Goal: Task Accomplishment & Management: Use online tool/utility

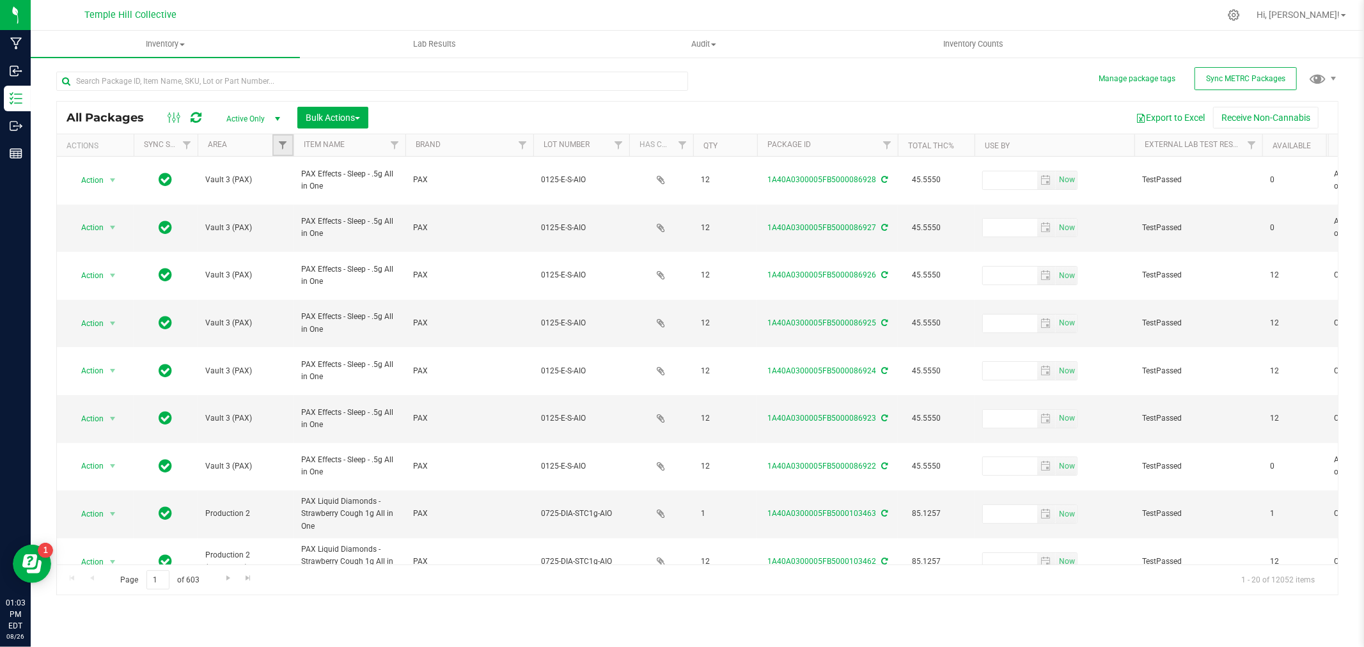
click at [275, 145] on link "Filter" at bounding box center [282, 145] width 21 height 22
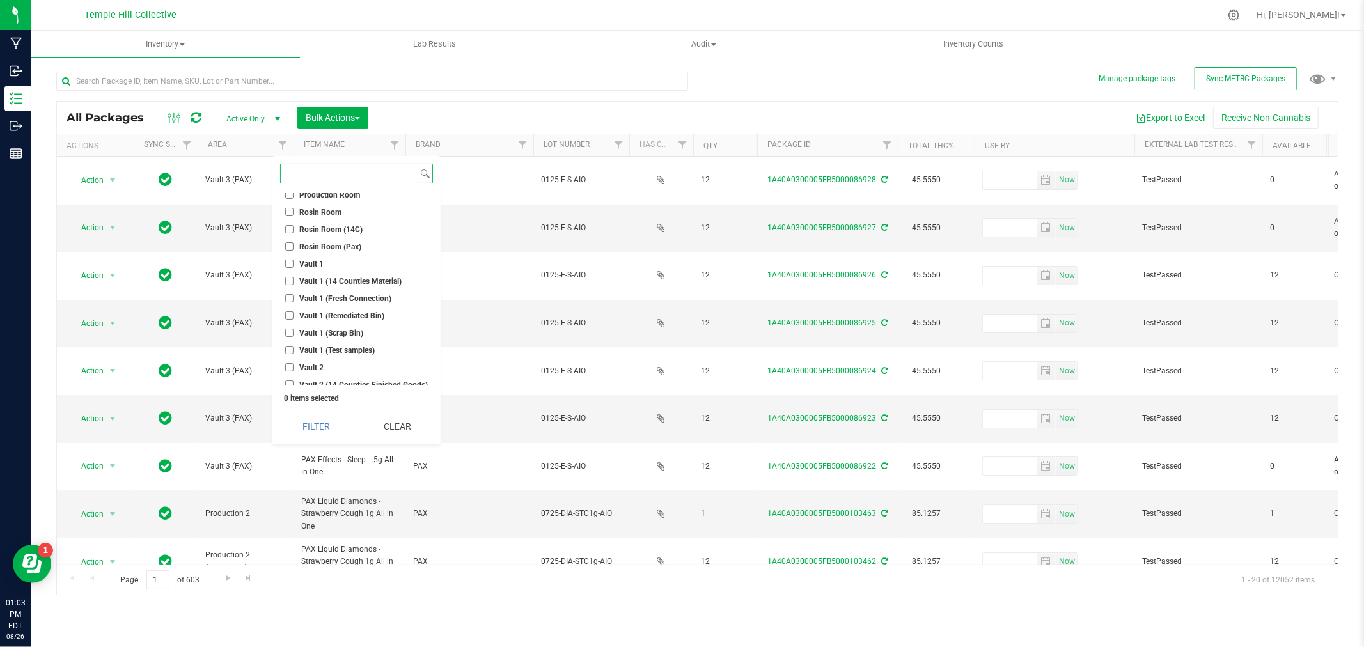
scroll to position [426, 0]
click at [310, 240] on span "Vault 2" at bounding box center [311, 241] width 24 height 8
click at [294, 240] on input "Vault 2" at bounding box center [289, 240] width 8 height 8
checkbox input "true"
click at [314, 407] on div "Select All Brewery Brewery (Quarantine) Brewery (Refrigerator) Kitchen Lab None…" at bounding box center [356, 300] width 168 height 288
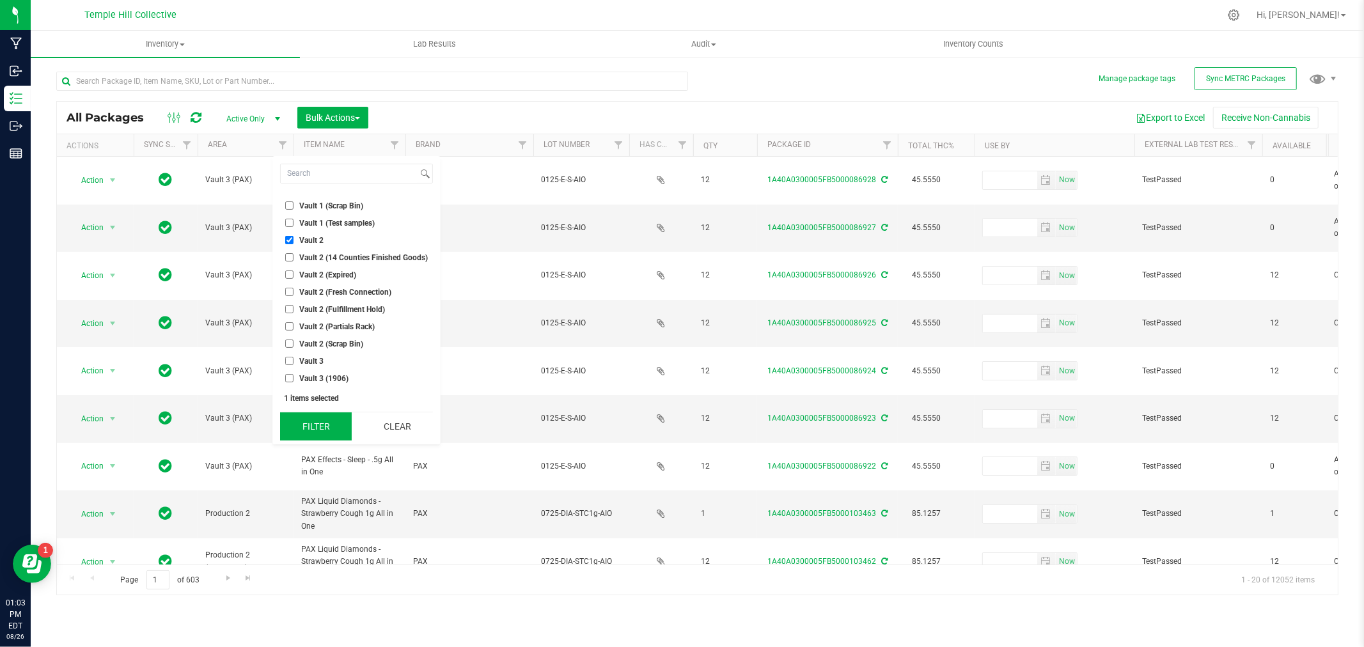
click at [321, 427] on button "Filter" at bounding box center [316, 427] width 72 height 28
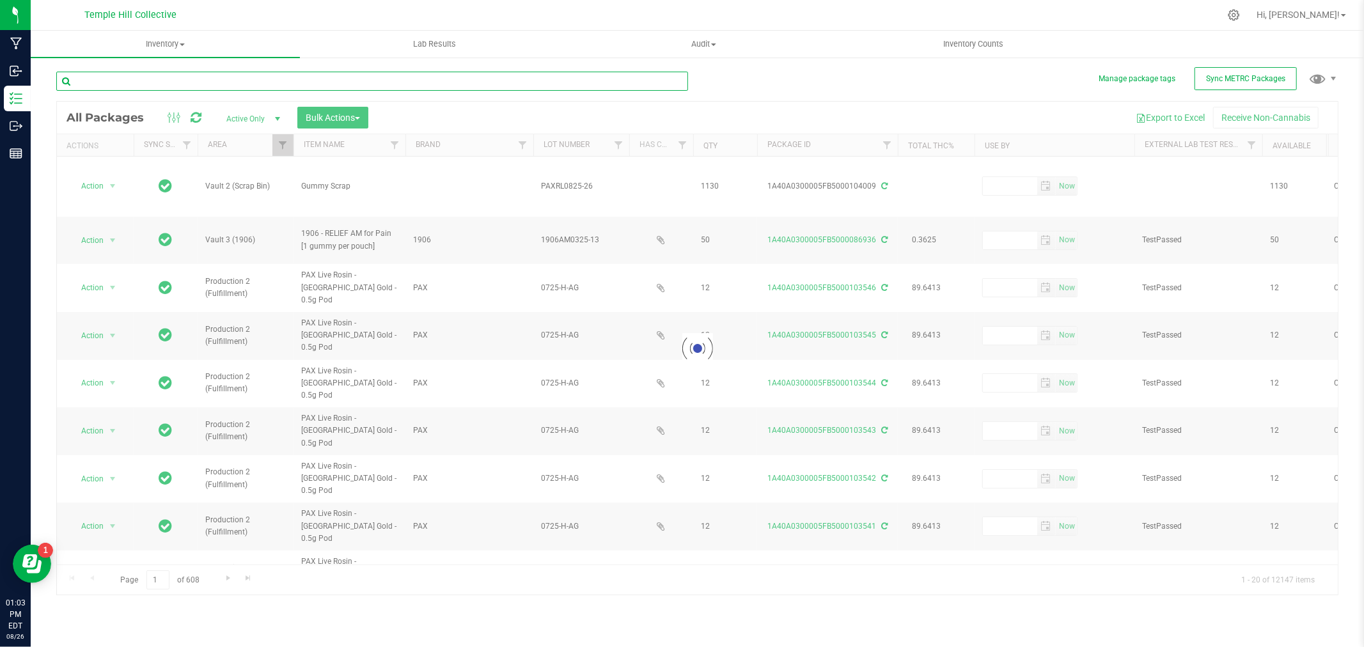
click at [222, 78] on input "text" at bounding box center [372, 81] width 632 height 19
paste input "1:1SM0625-19"
type input "1:1SM0625-19"
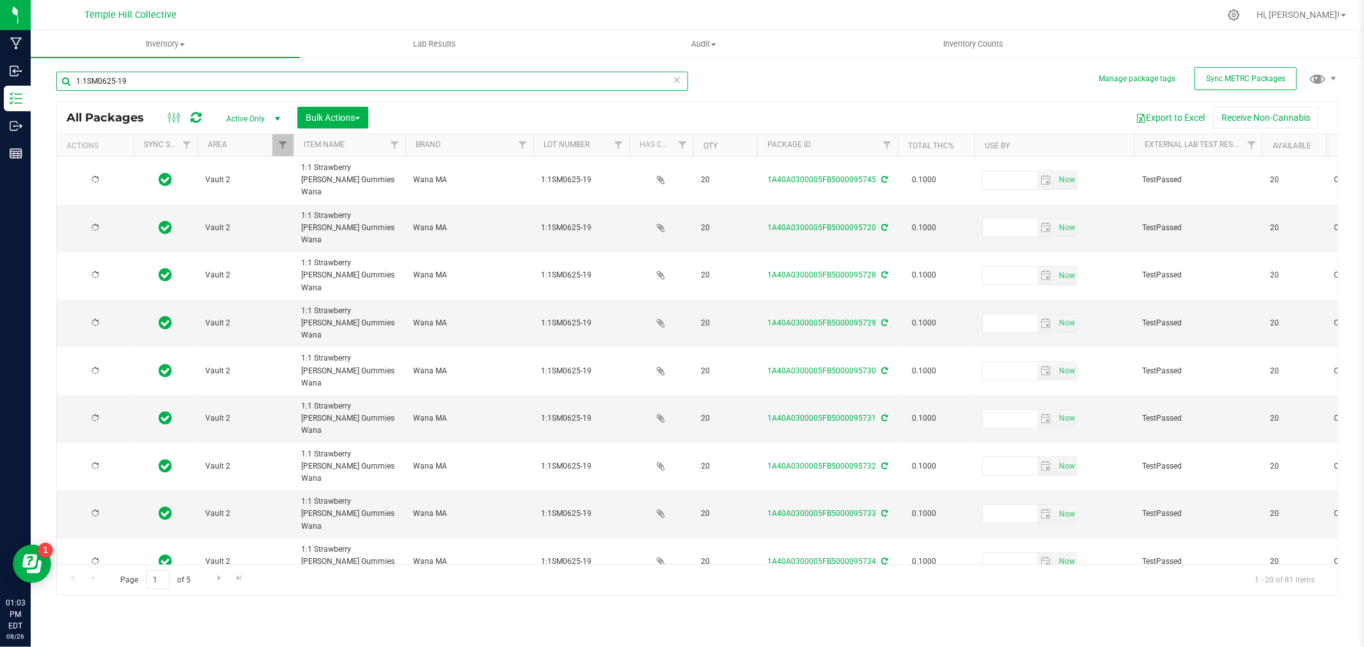
type input "[DATE]"
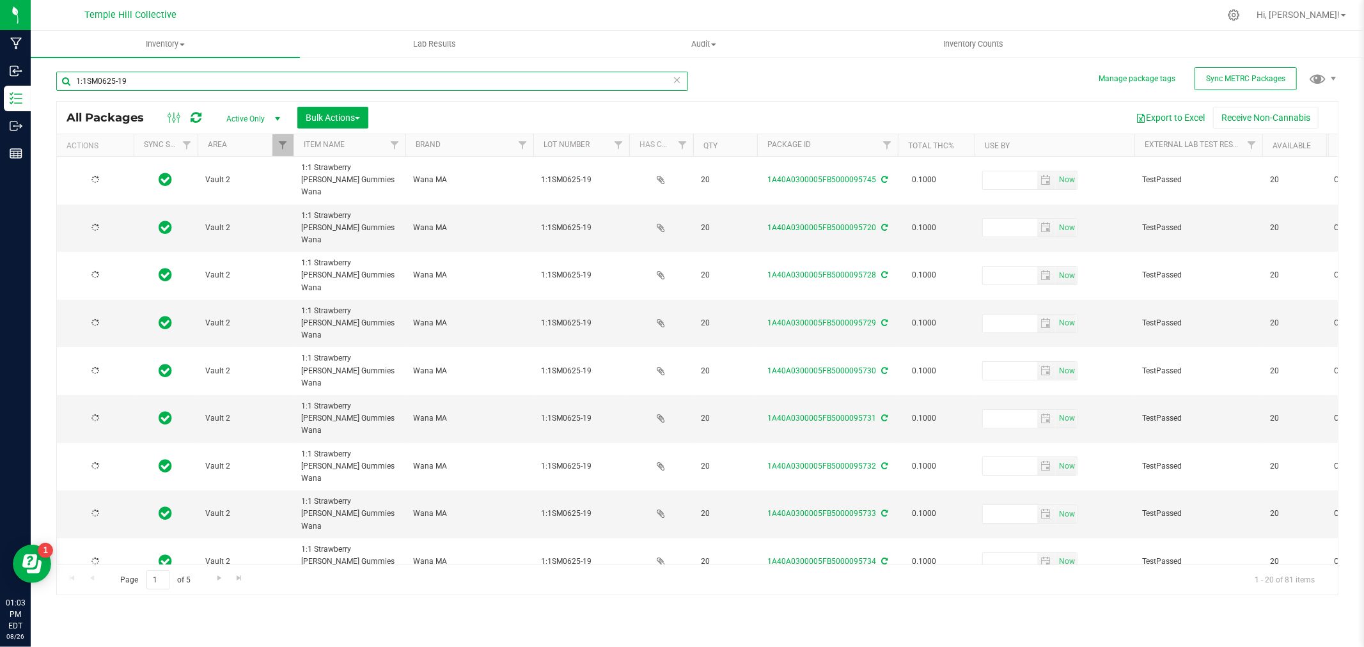
type input "[DATE]"
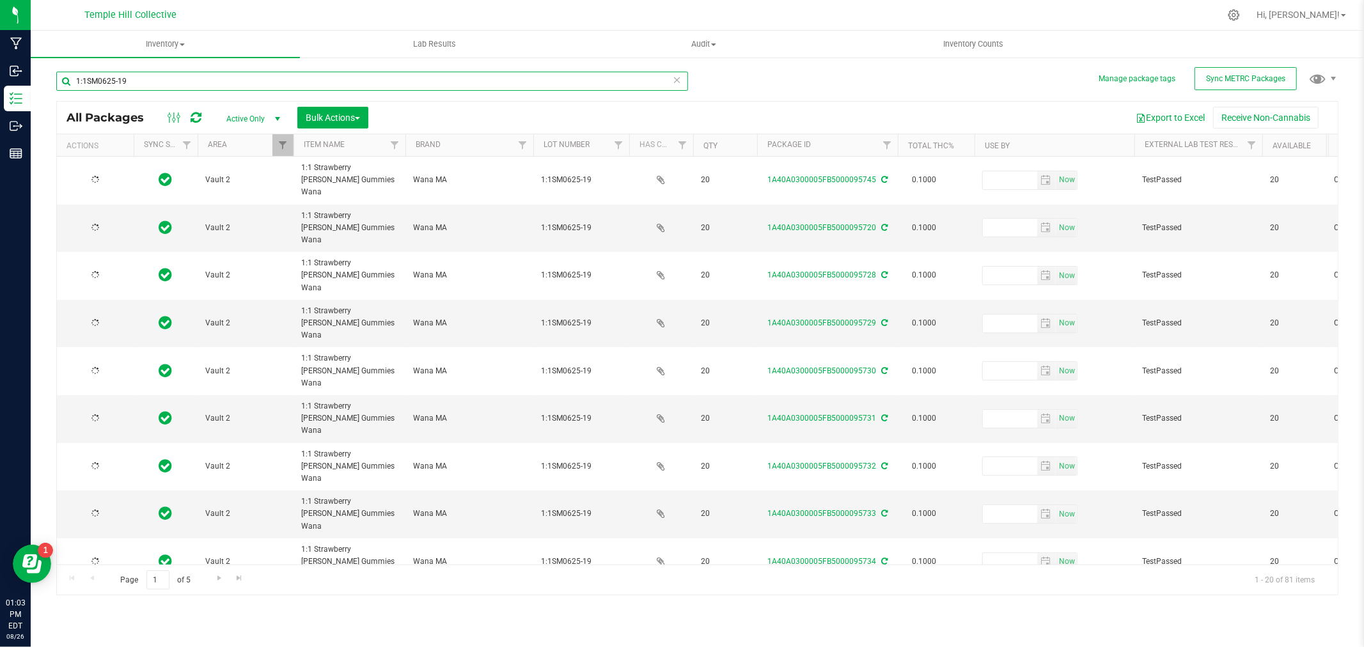
type input "[DATE]"
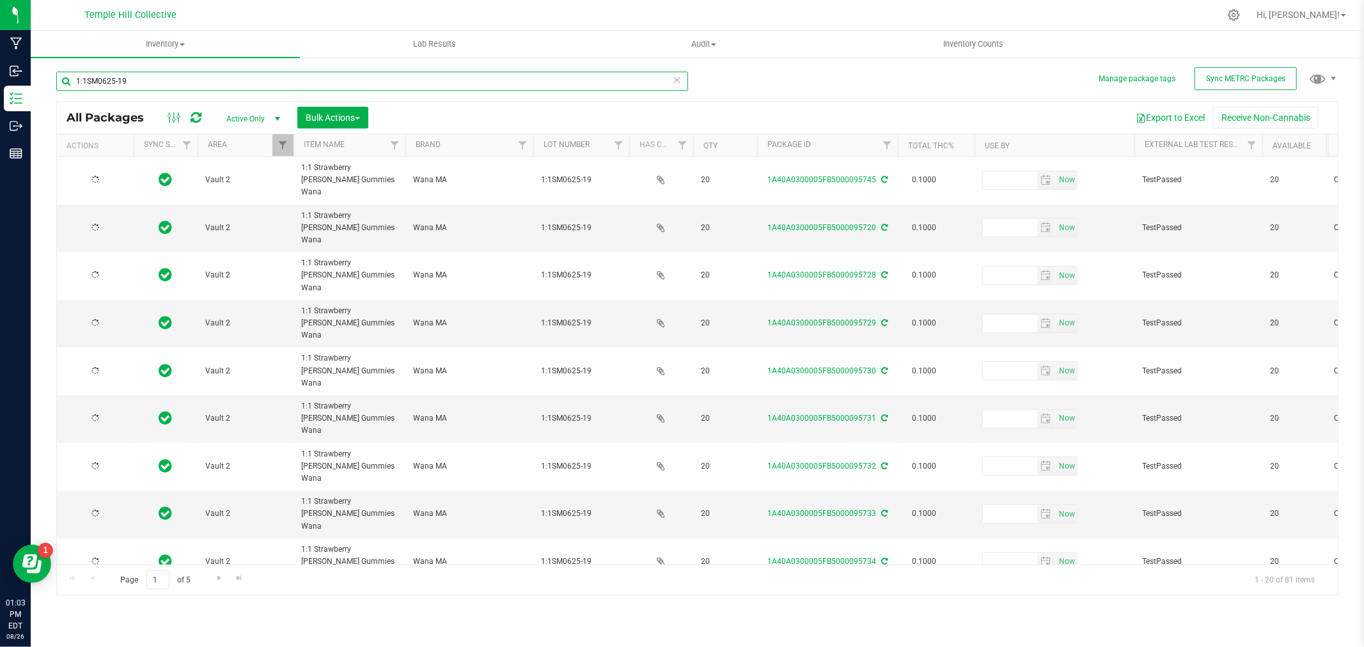
type input "[DATE]"
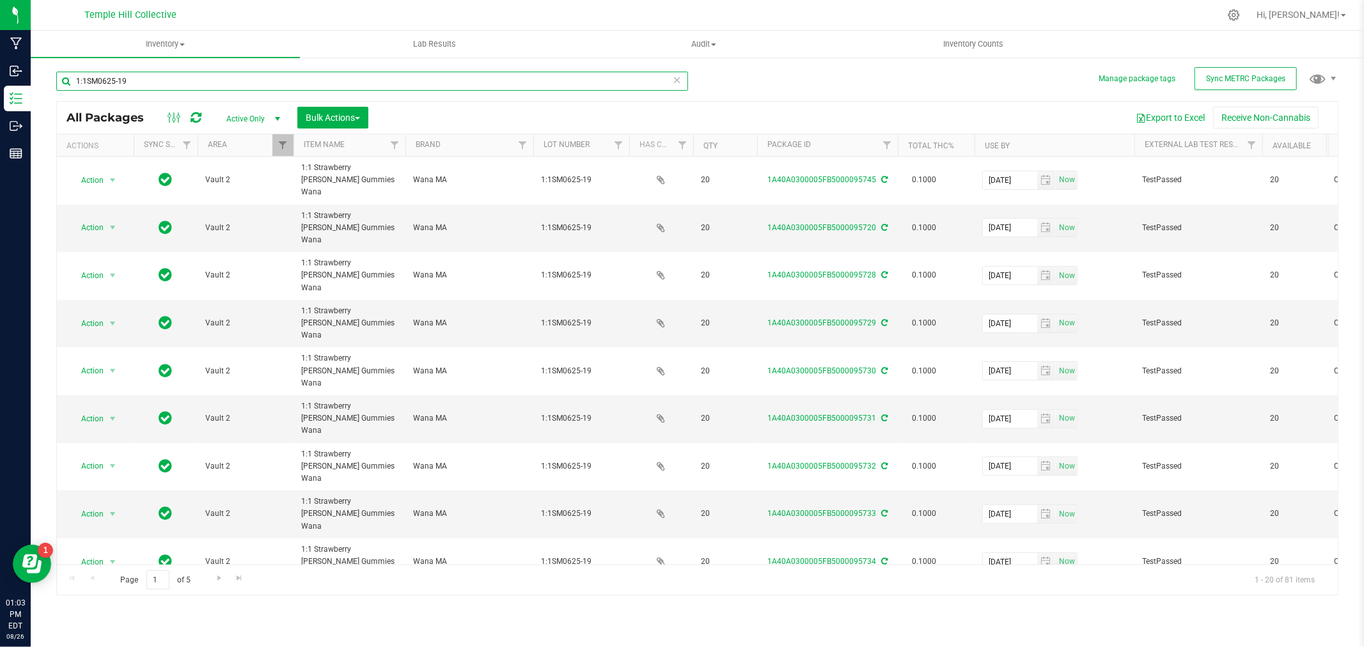
drag, startPoint x: 150, startPoint y: 79, endPoint x: 71, endPoint y: 79, distance: 79.3
click at [71, 79] on input "1:1SM0625-19" at bounding box center [372, 81] width 632 height 19
paste input "IP0725-08"
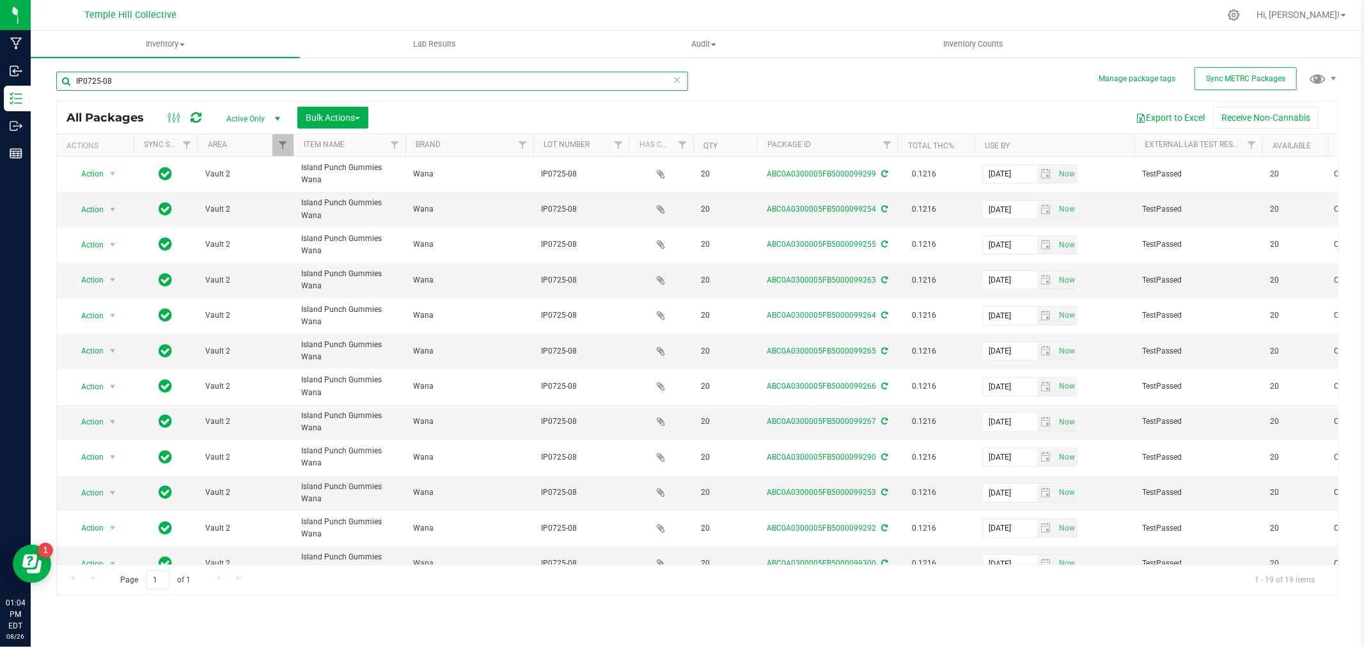
drag, startPoint x: 118, startPoint y: 81, endPoint x: 59, endPoint y: 75, distance: 59.1
click at [40, 75] on div "Manage package tags Sync METRC Packages IP0725-08 All Packages Active Only Acti…" at bounding box center [697, 251] width 1333 height 390
paste input "DBC0825-07"
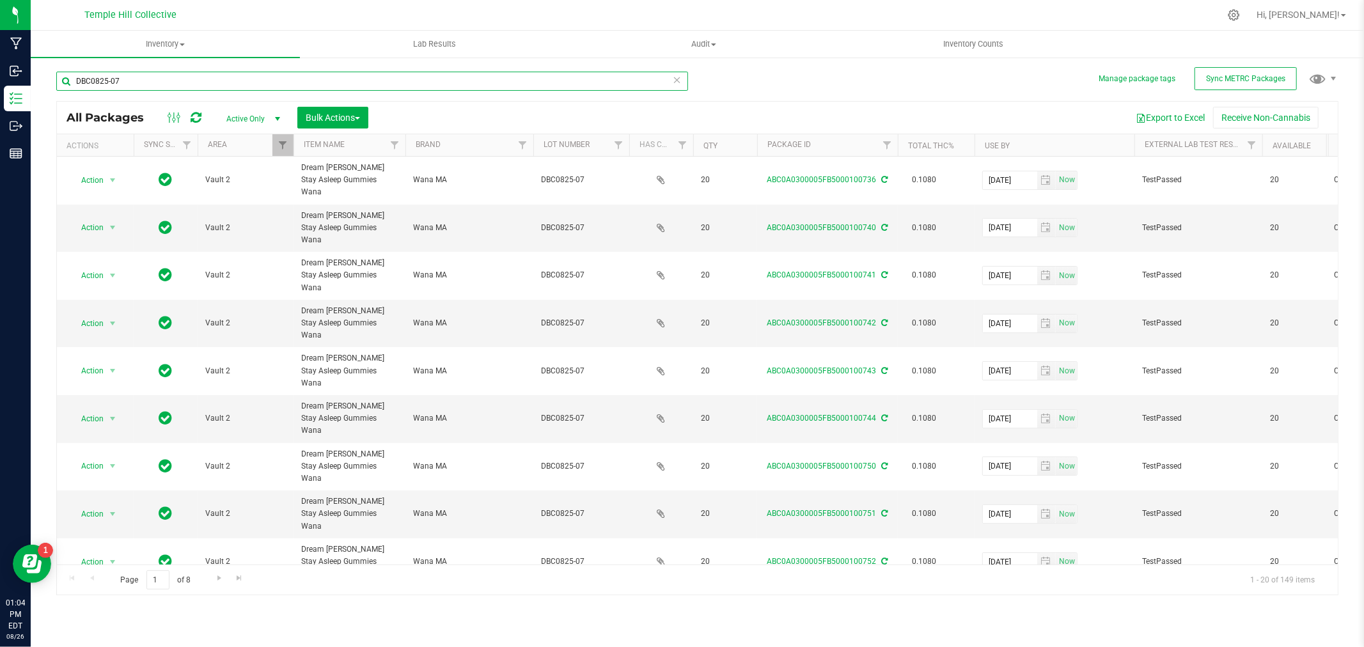
drag, startPoint x: 153, startPoint y: 81, endPoint x: 39, endPoint y: 87, distance: 114.6
click at [39, 87] on div "Manage package tags Sync METRC Packages DBC0825-07 All Packages Active Only Act…" at bounding box center [697, 251] width 1333 height 390
paste input "LC0625-24"
type input "LC0625-24"
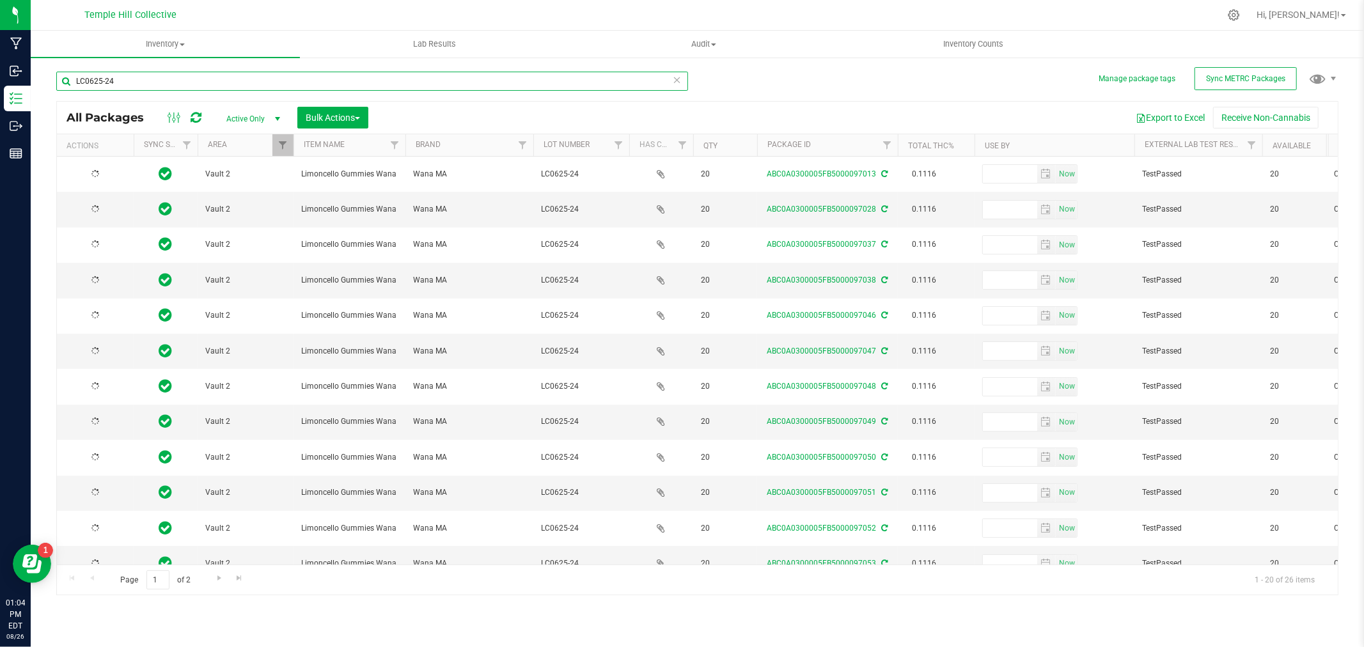
type input "[DATE]"
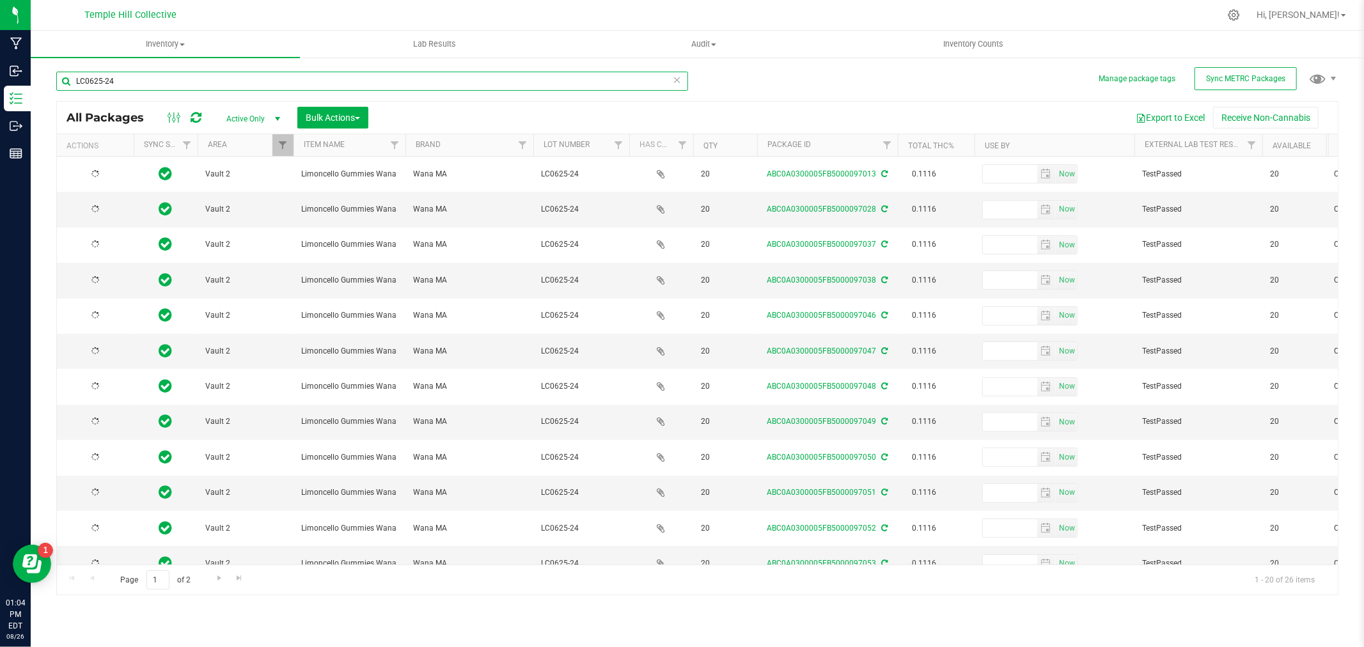
type input "[DATE]"
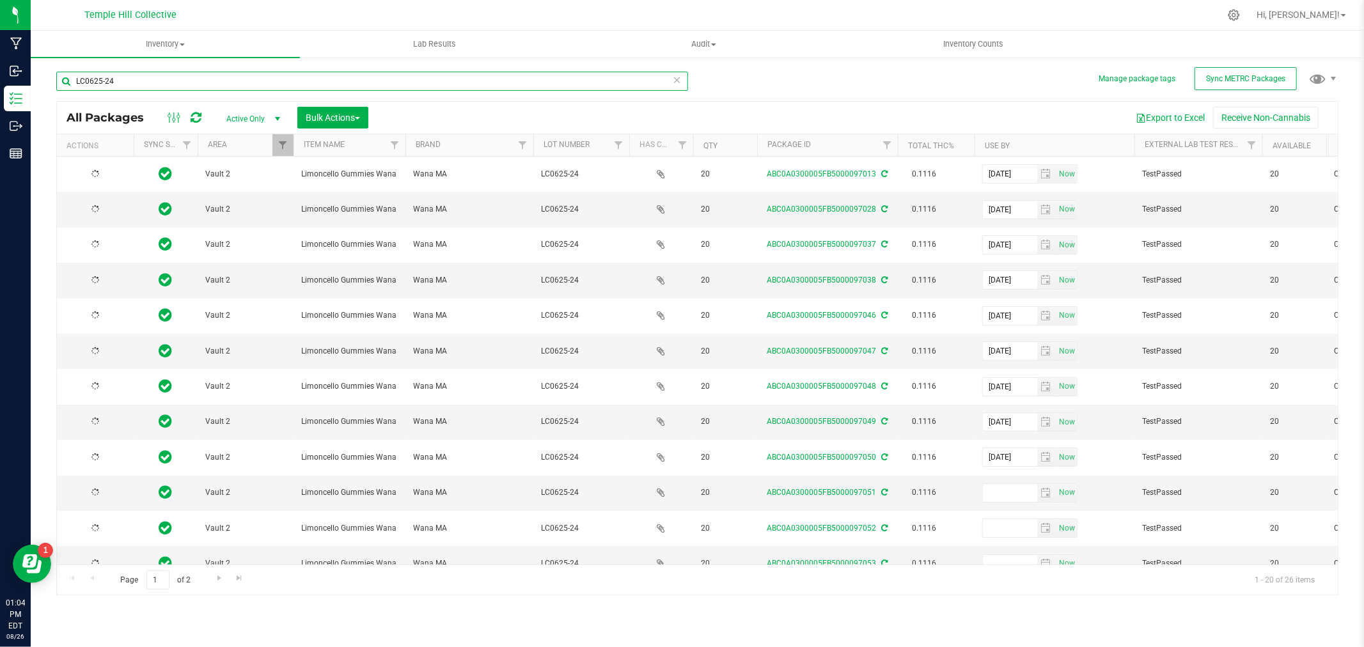
type input "[DATE]"
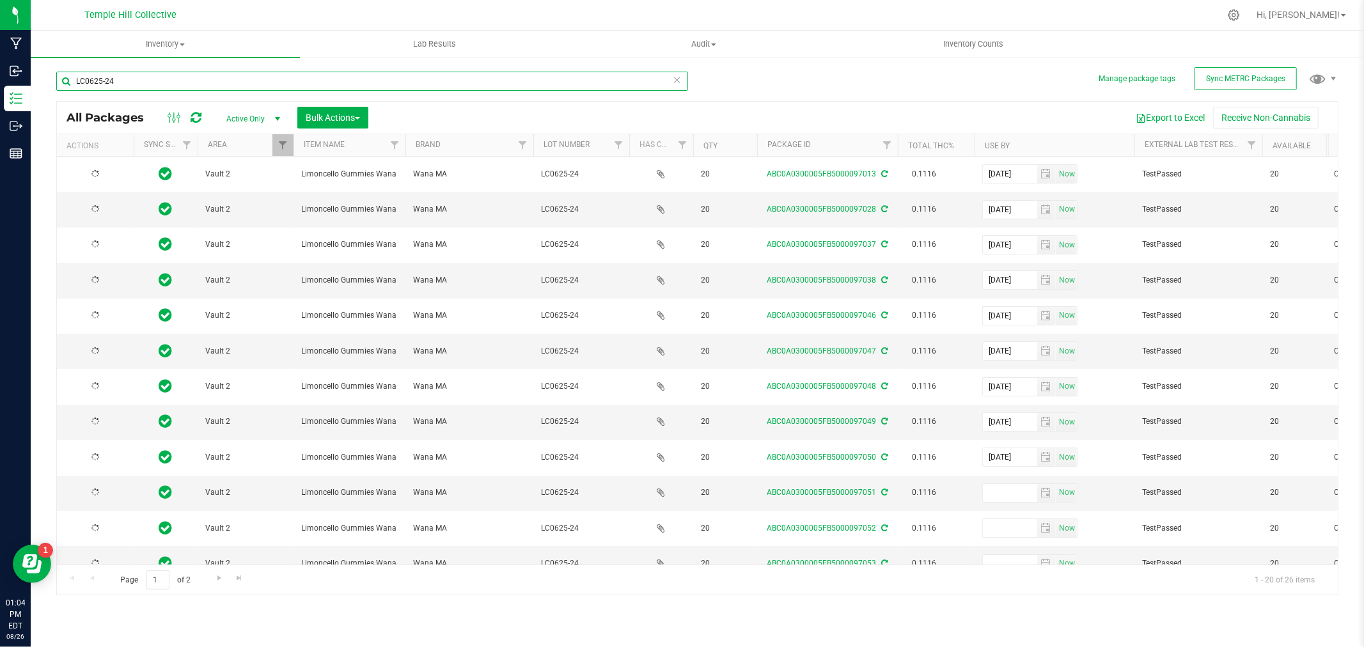
type input "[DATE]"
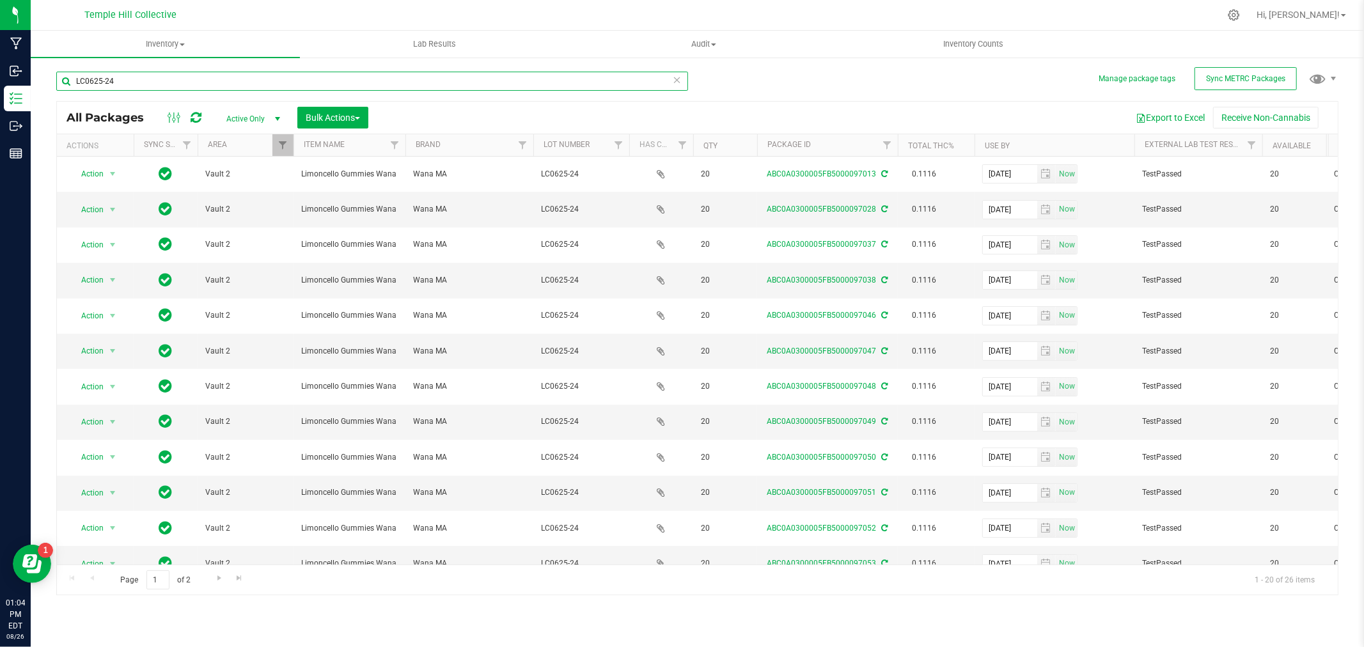
drag, startPoint x: 124, startPoint y: 78, endPoint x: 70, endPoint y: 79, distance: 53.7
click at [70, 79] on input "LC0625-24" at bounding box center [372, 81] width 632 height 19
paste input "S0625-20"
drag, startPoint x: 129, startPoint y: 73, endPoint x: 70, endPoint y: 81, distance: 58.7
click at [70, 81] on input "LS0625-20" at bounding box center [372, 81] width 632 height 19
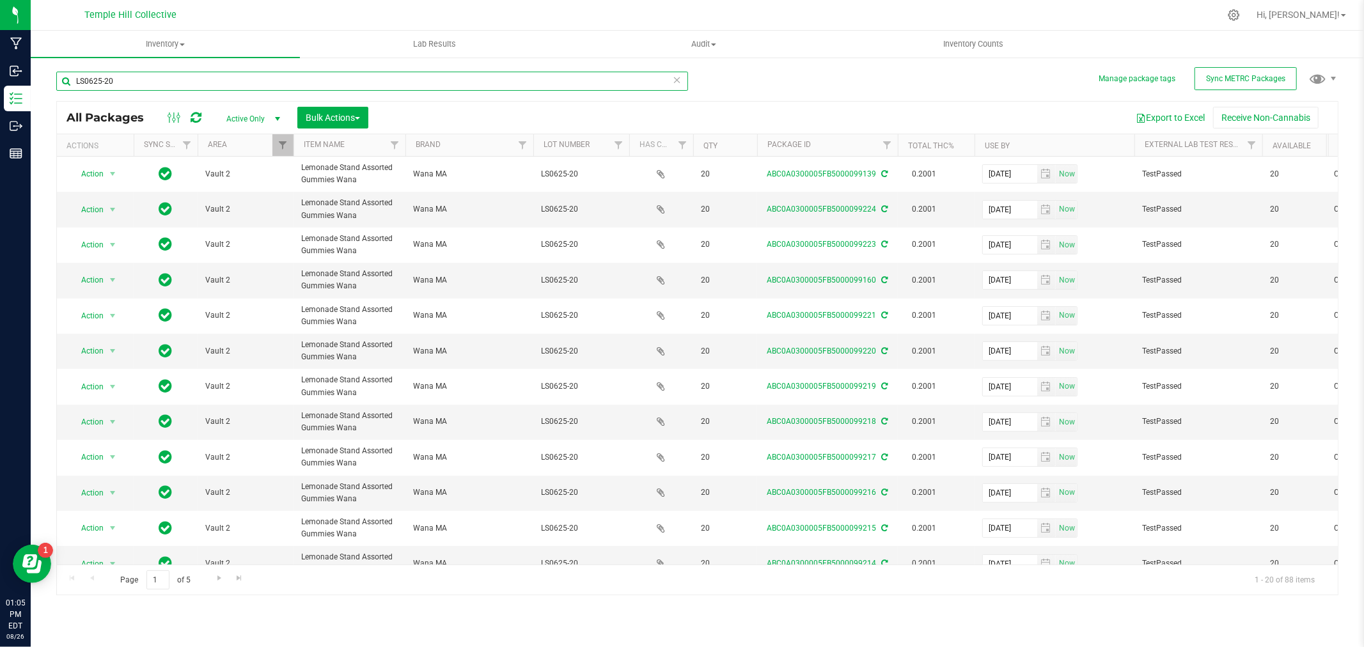
paste input "DB0825-05"
type input "DB0825-05"
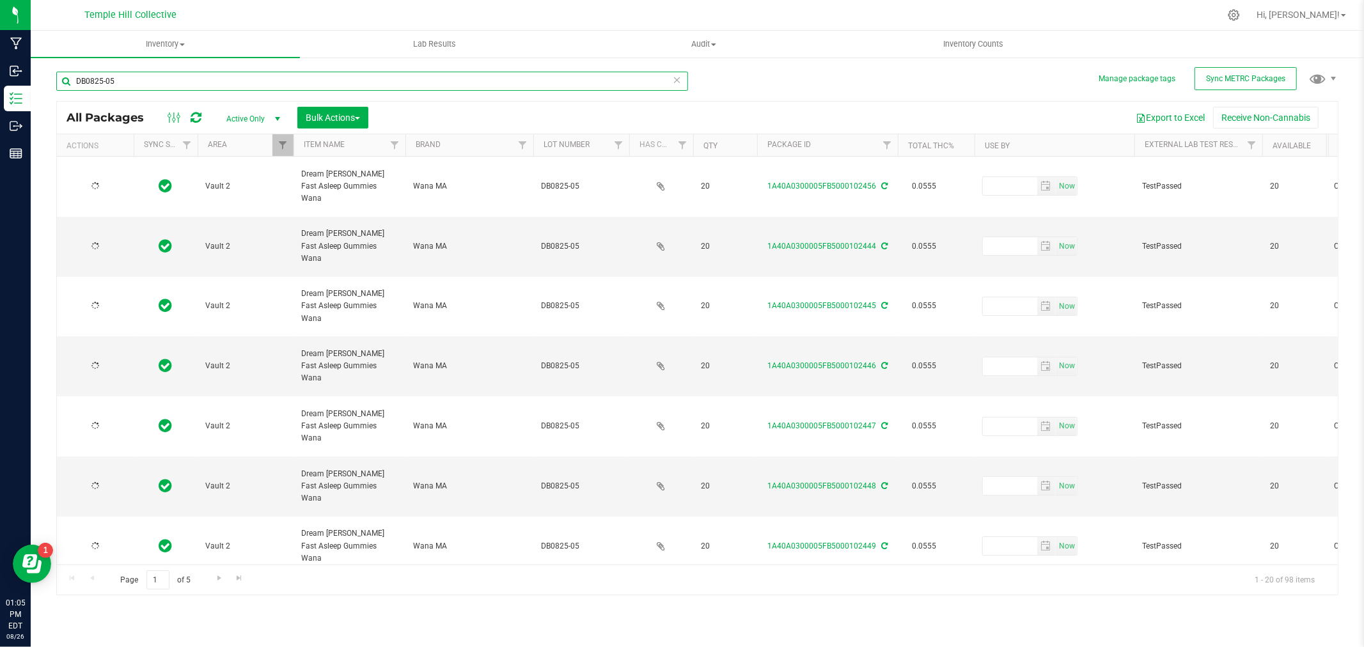
type input "[DATE]"
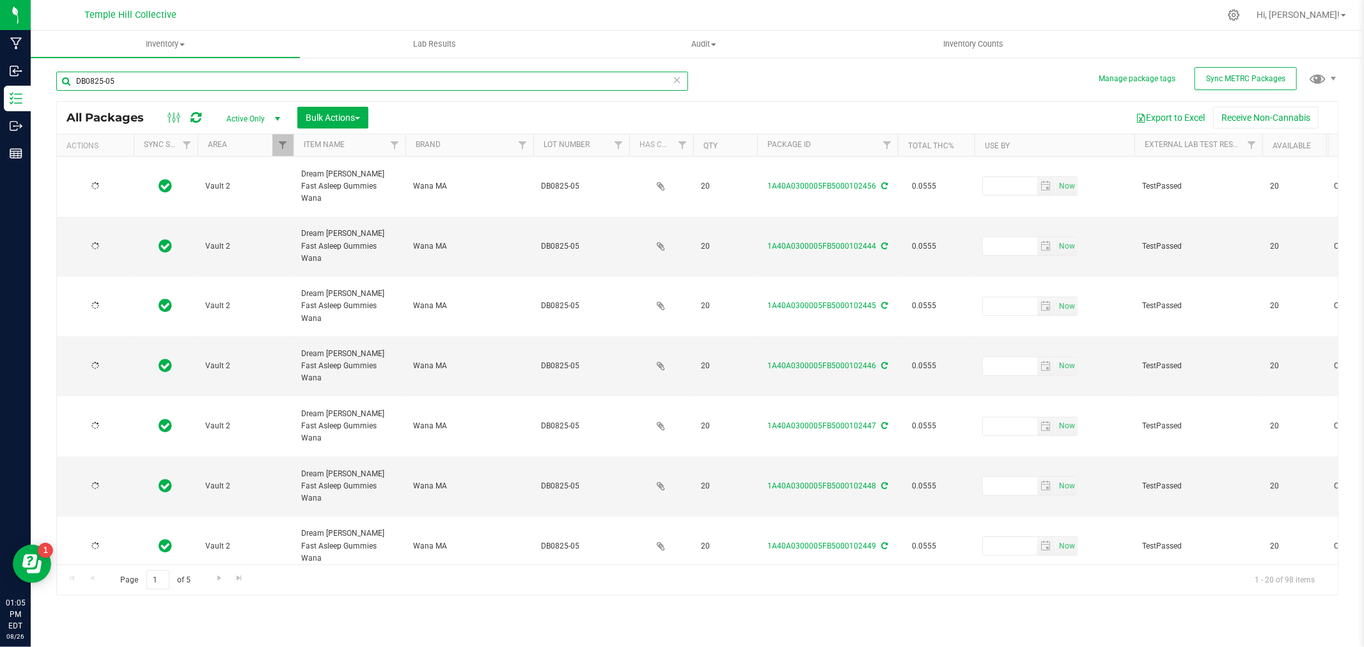
type input "[DATE]"
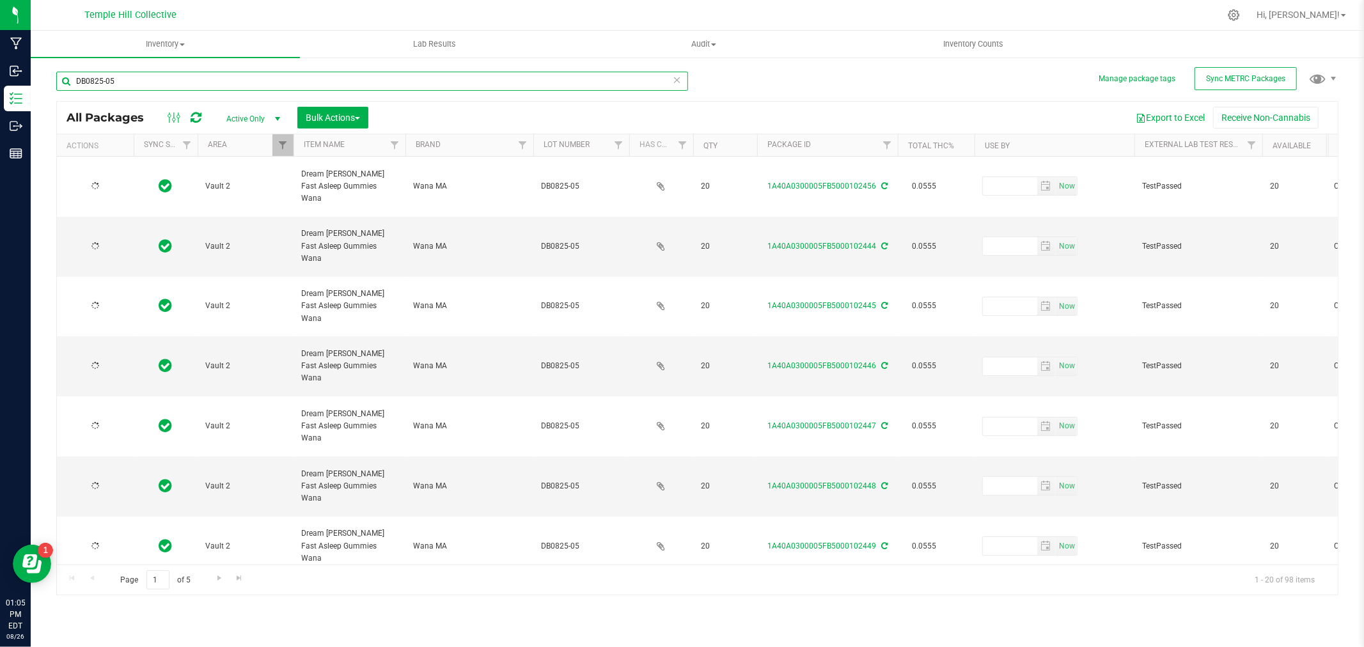
type input "[DATE]"
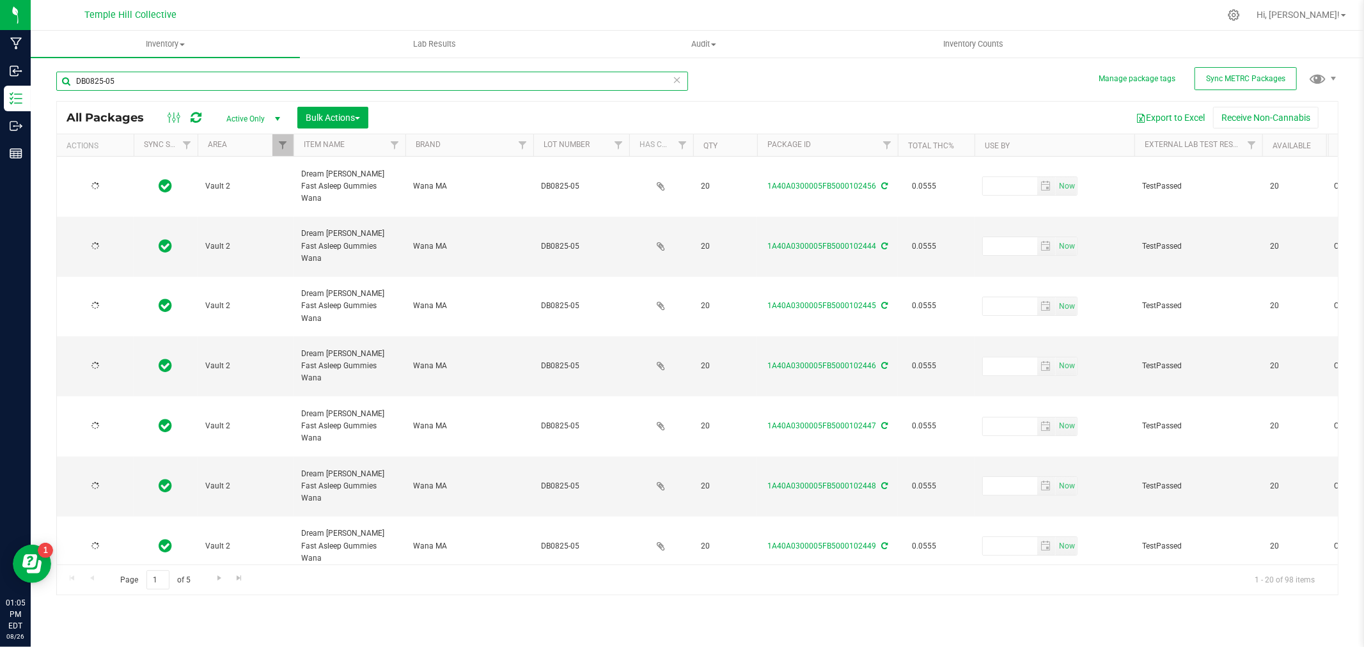
type input "[DATE]"
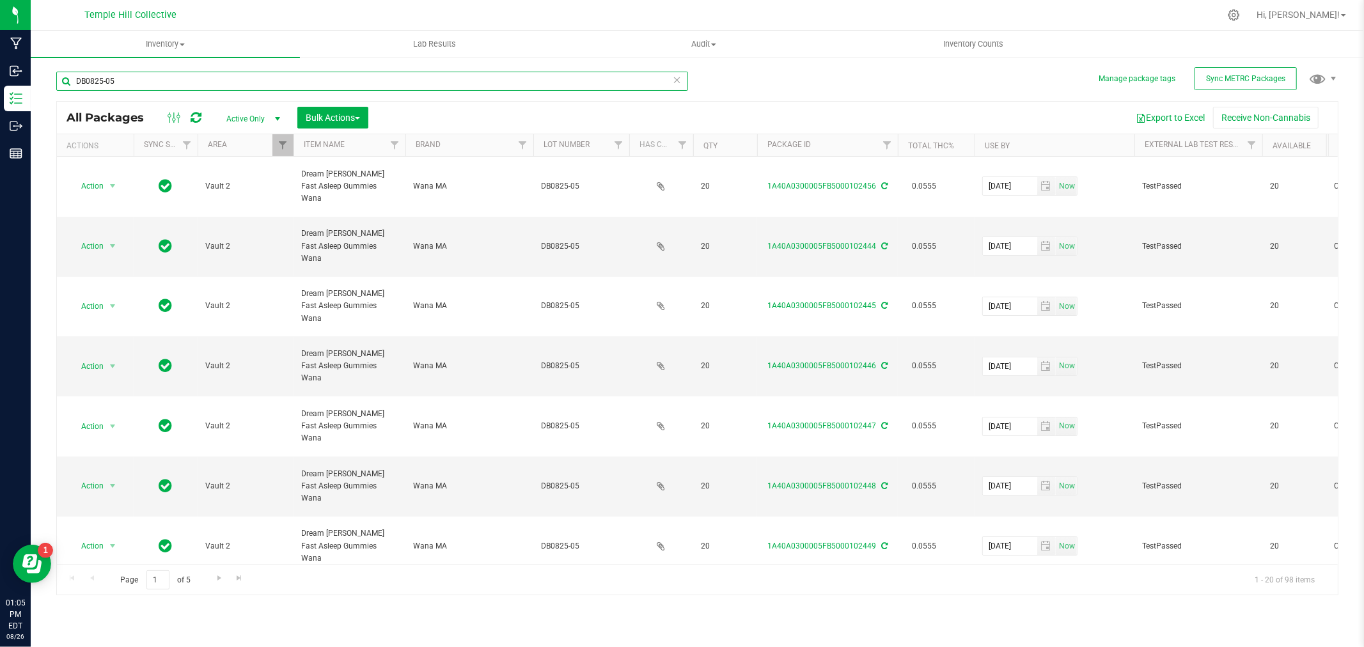
drag, startPoint x: 138, startPoint y: 84, endPoint x: 59, endPoint y: 85, distance: 79.3
click at [59, 85] on input "DB0825-05" at bounding box center [372, 81] width 632 height 19
paste input "5:1PA0625-16"
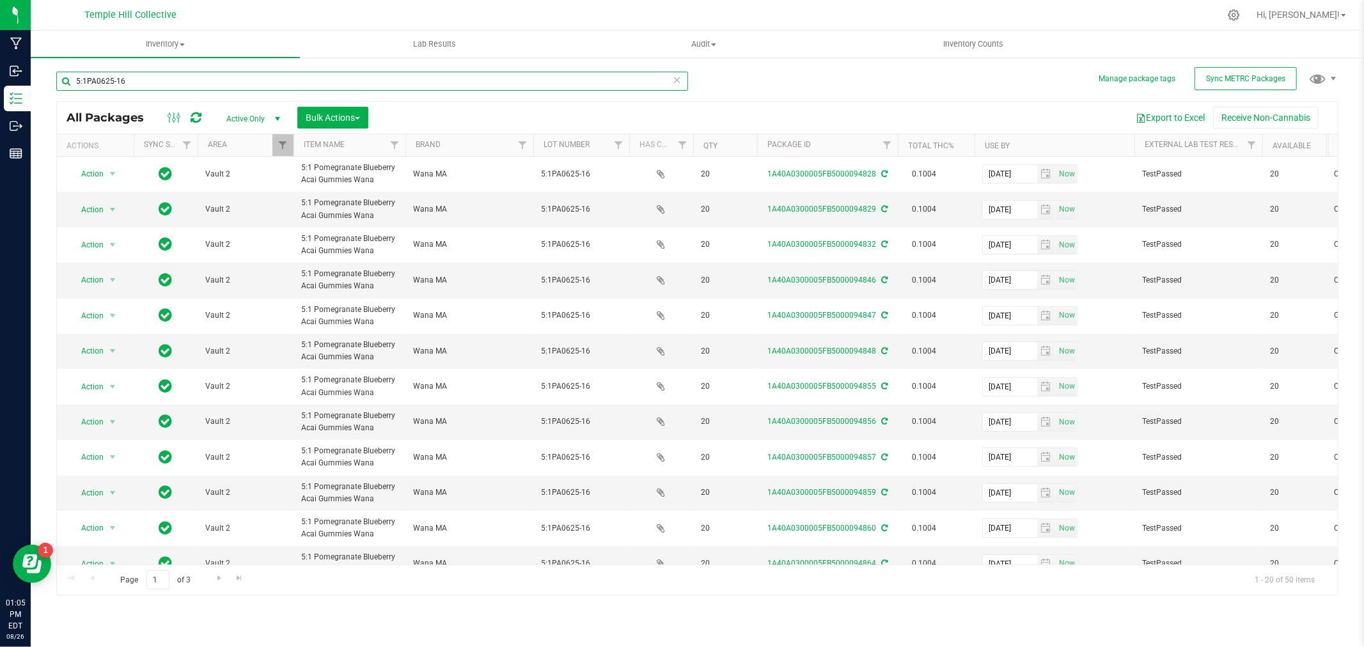
drag, startPoint x: 152, startPoint y: 79, endPoint x: 77, endPoint y: 79, distance: 74.8
click at [77, 79] on input "5:1PA0625-16" at bounding box center [372, 81] width 632 height 19
paste input "BP0825-01"
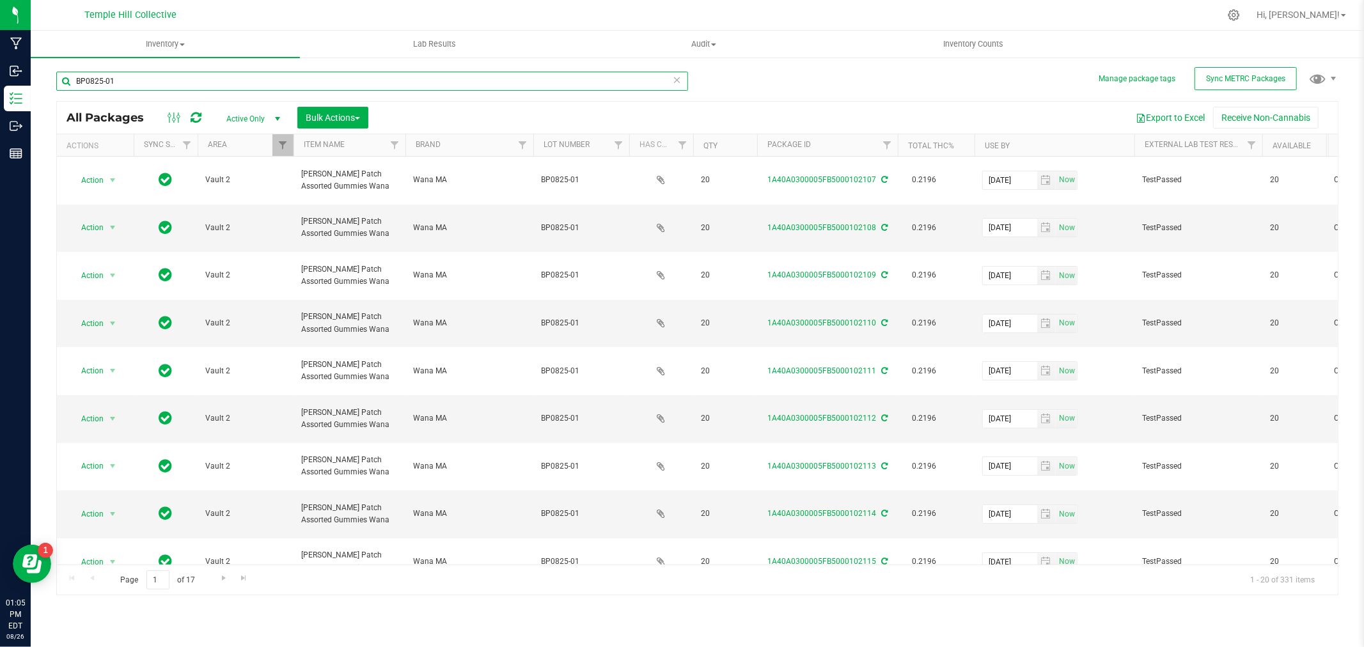
drag, startPoint x: 118, startPoint y: 83, endPoint x: 78, endPoint y: 78, distance: 40.6
click at [78, 78] on input "BP0825-01" at bounding box center [372, 81] width 632 height 19
paste input "TR0625-1"
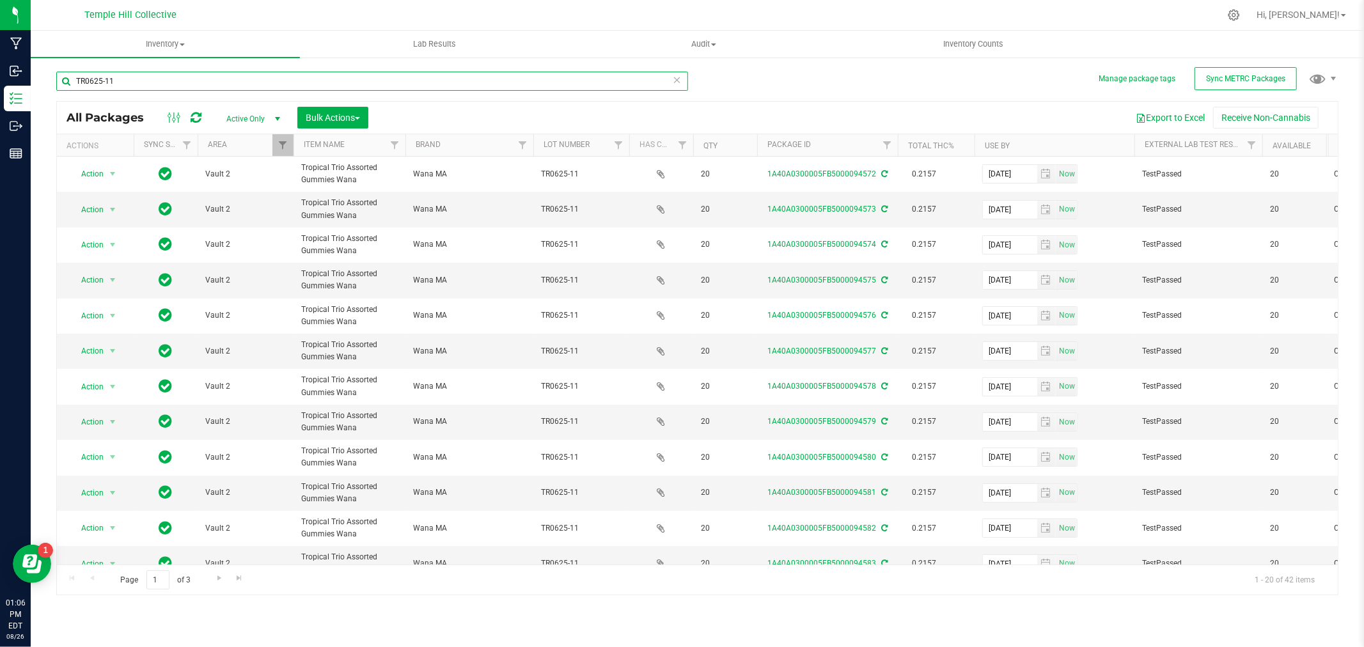
drag, startPoint x: 123, startPoint y: 81, endPoint x: 37, endPoint y: 85, distance: 85.8
click at [37, 85] on div "Manage package tags Sync METRC Packages TR0625-11 All Packages Active Only Acti…" at bounding box center [697, 251] width 1333 height 390
paste input "1:1:1MR0625-18"
drag, startPoint x: 136, startPoint y: 81, endPoint x: 73, endPoint y: 77, distance: 62.8
click at [73, 77] on input "1:1:1MR0625-18" at bounding box center [372, 81] width 632 height 19
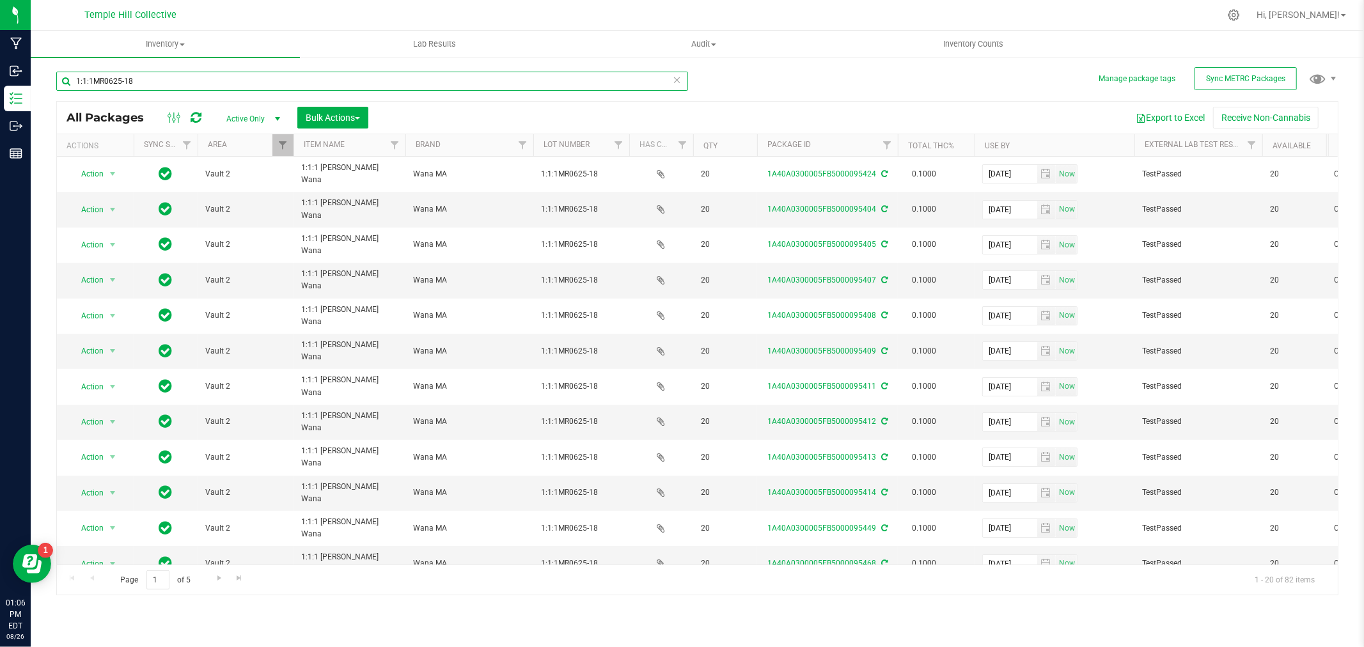
paste input "QLC0725-22"
type input "QLC0725-22"
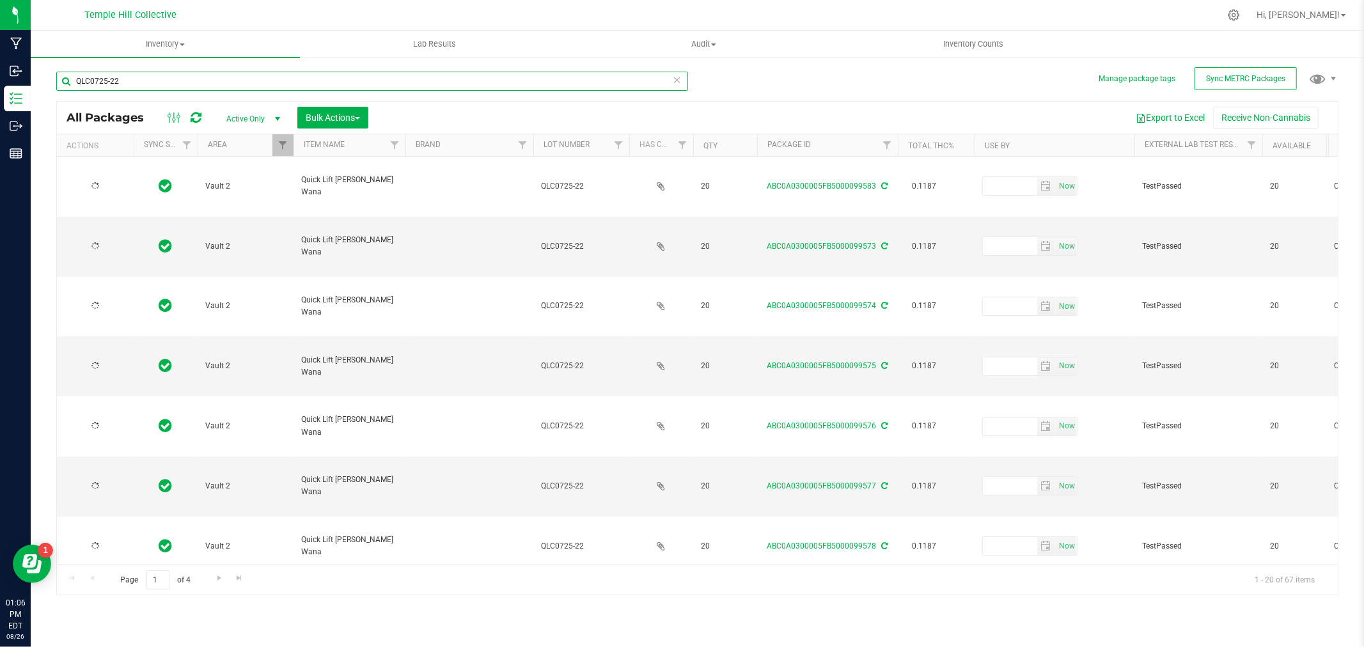
type input "[DATE]"
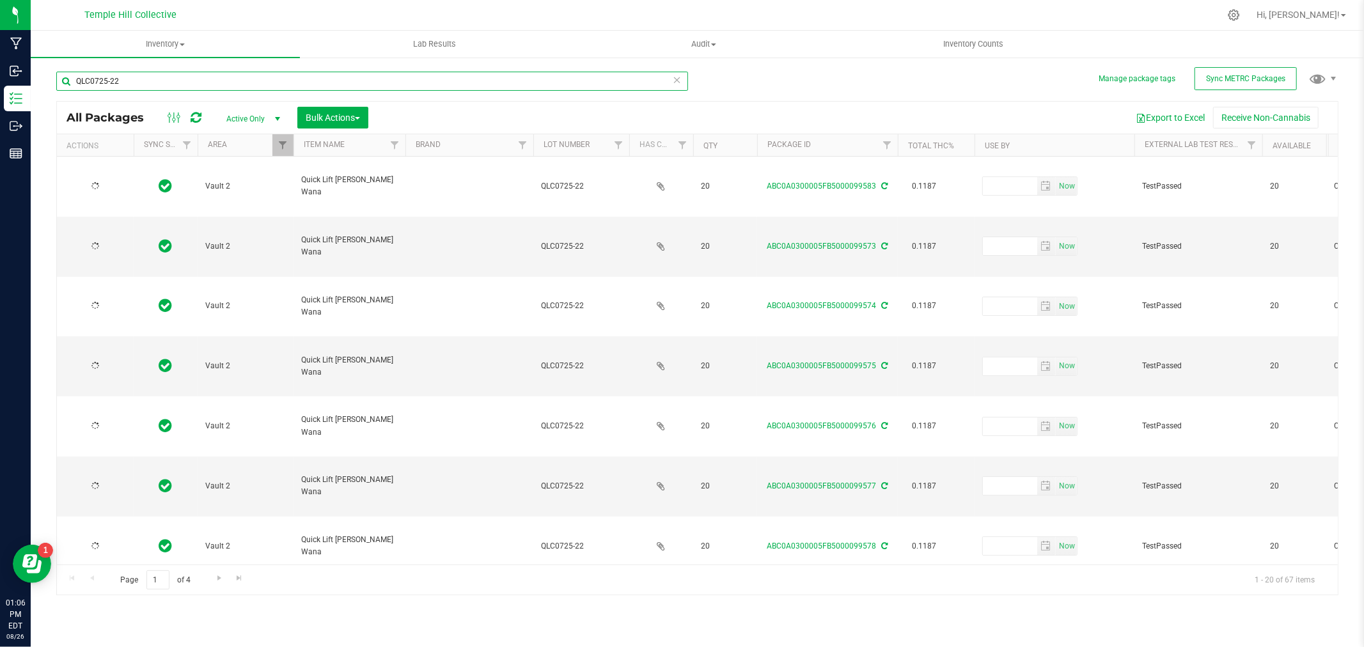
type input "[DATE]"
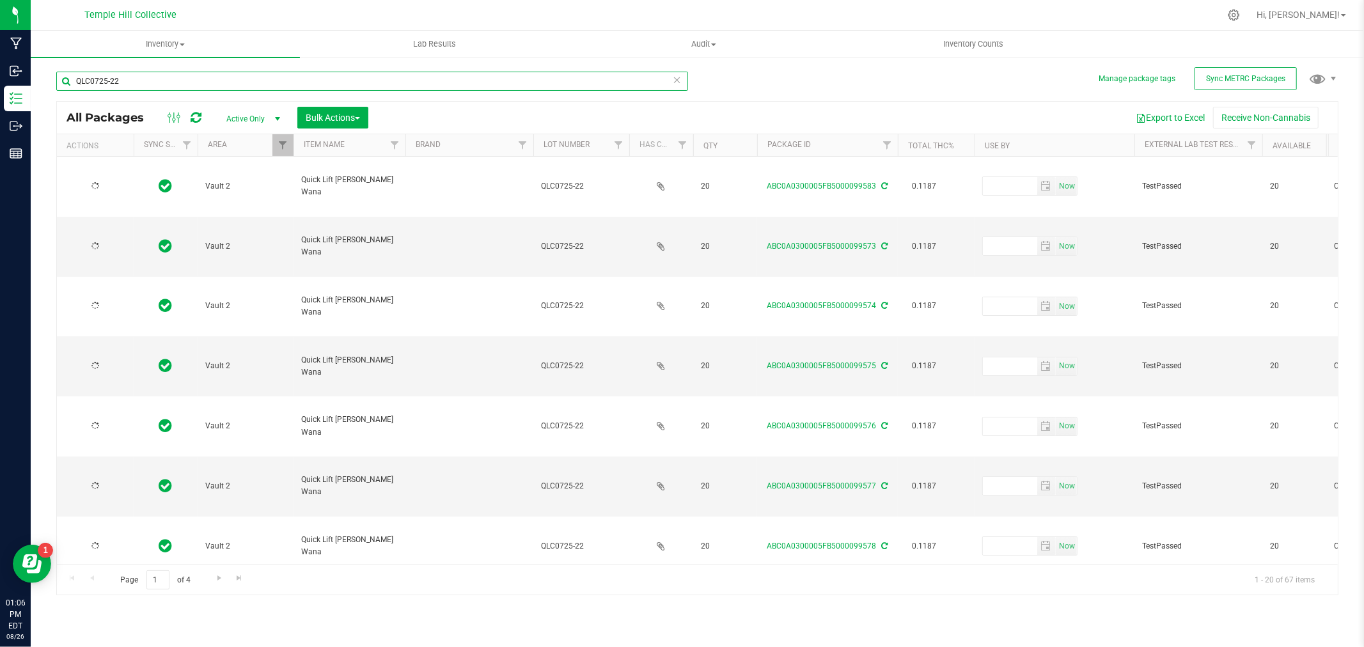
type input "[DATE]"
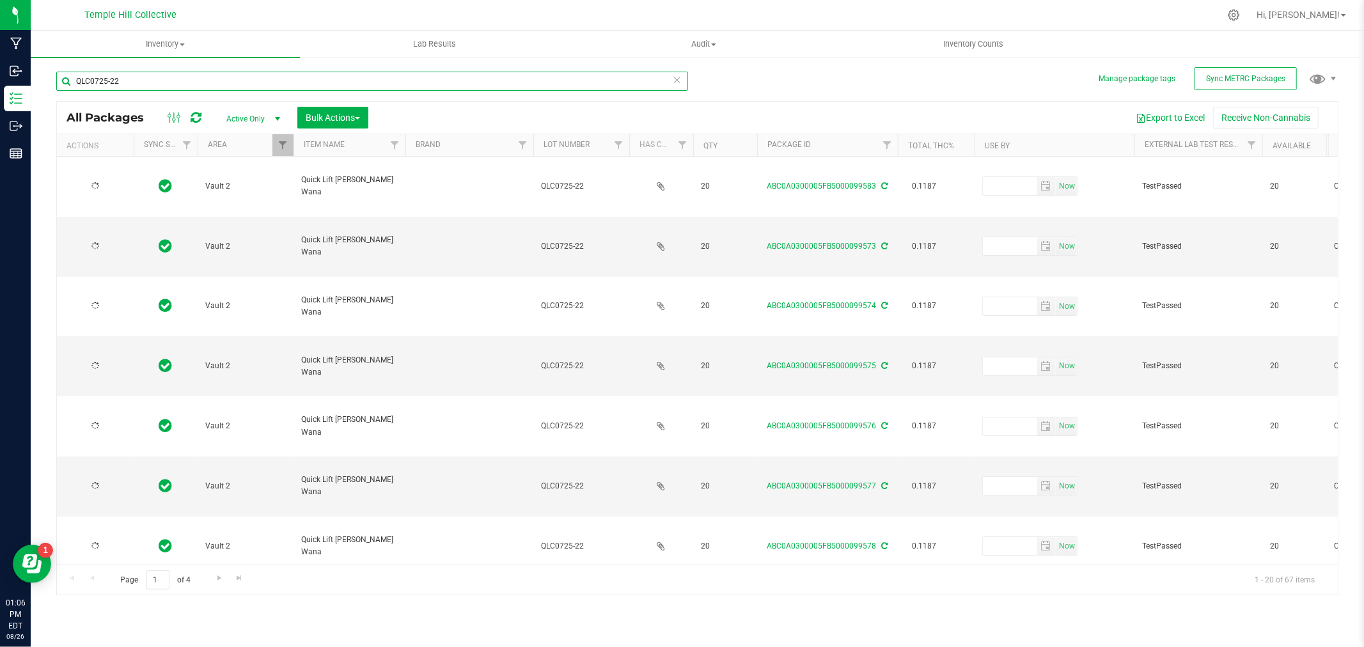
type input "[DATE]"
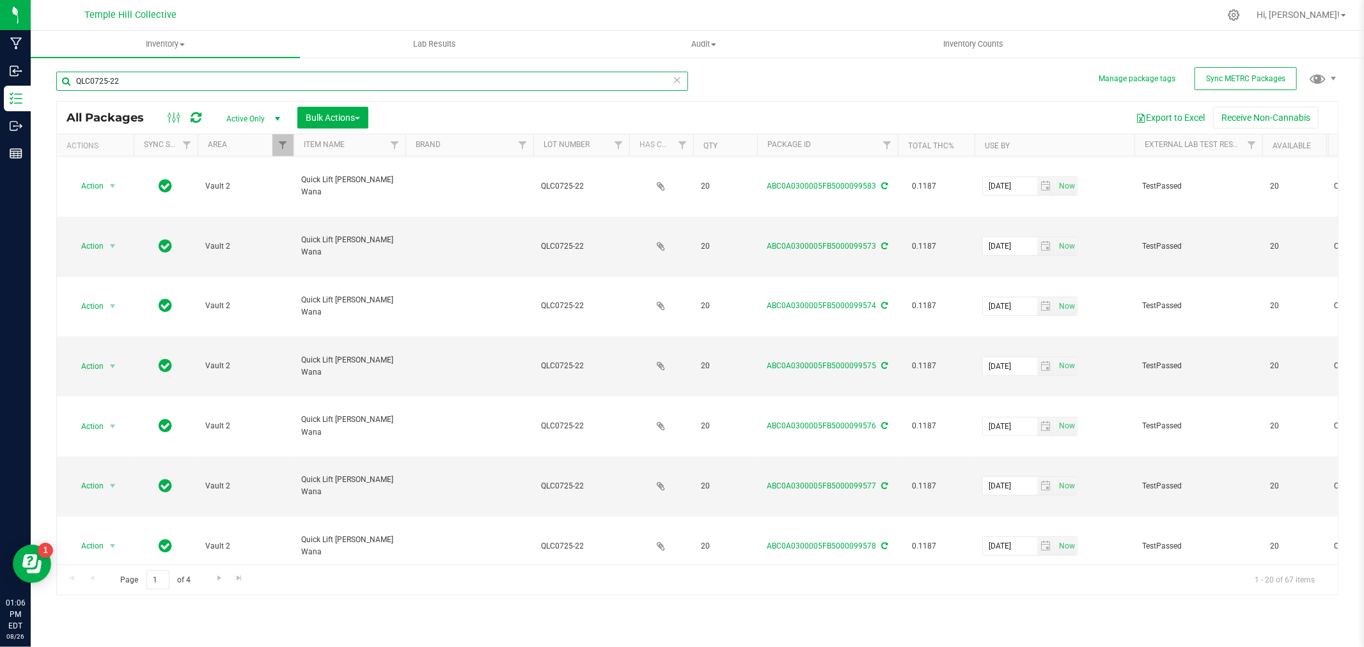
drag, startPoint x: 123, startPoint y: 82, endPoint x: 53, endPoint y: 79, distance: 69.8
click at [42, 79] on div "Manage package tags Sync METRC Packages QLC0725-22 All Packages Active Only Act…" at bounding box center [697, 251] width 1333 height 390
paste input "R0725-29"
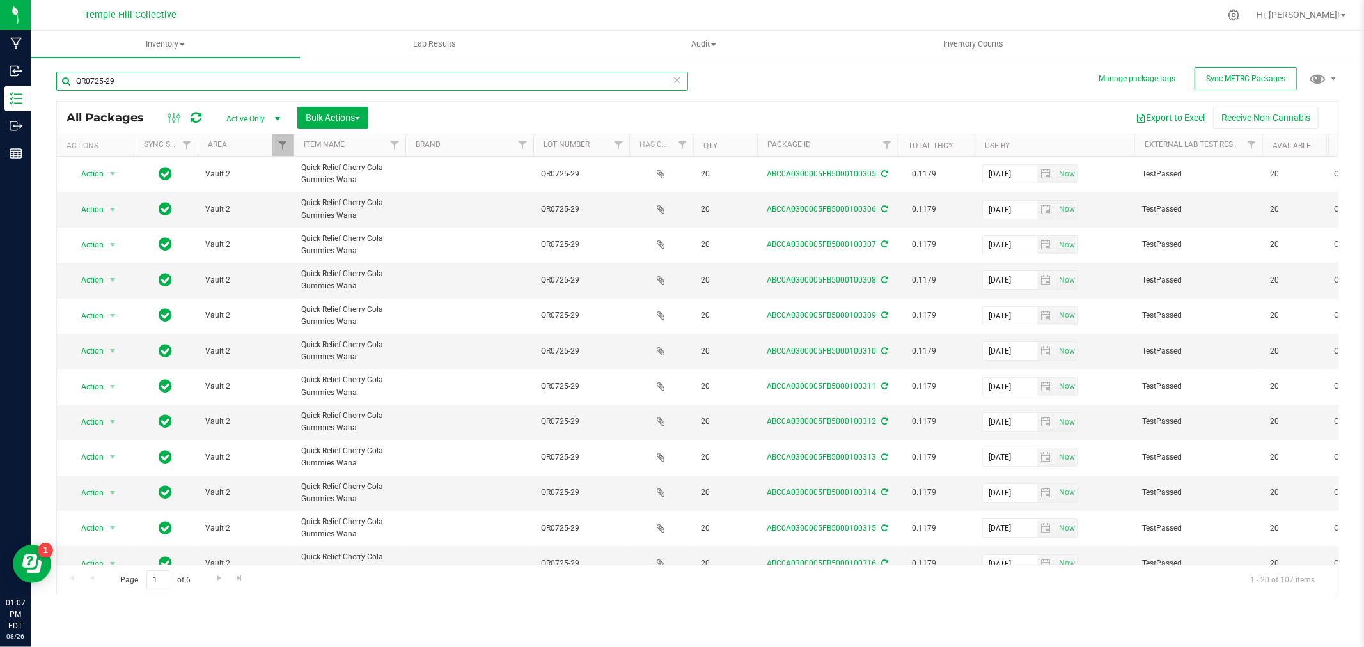
type input "QR0725-29"
click at [675, 78] on icon at bounding box center [677, 79] width 9 height 15
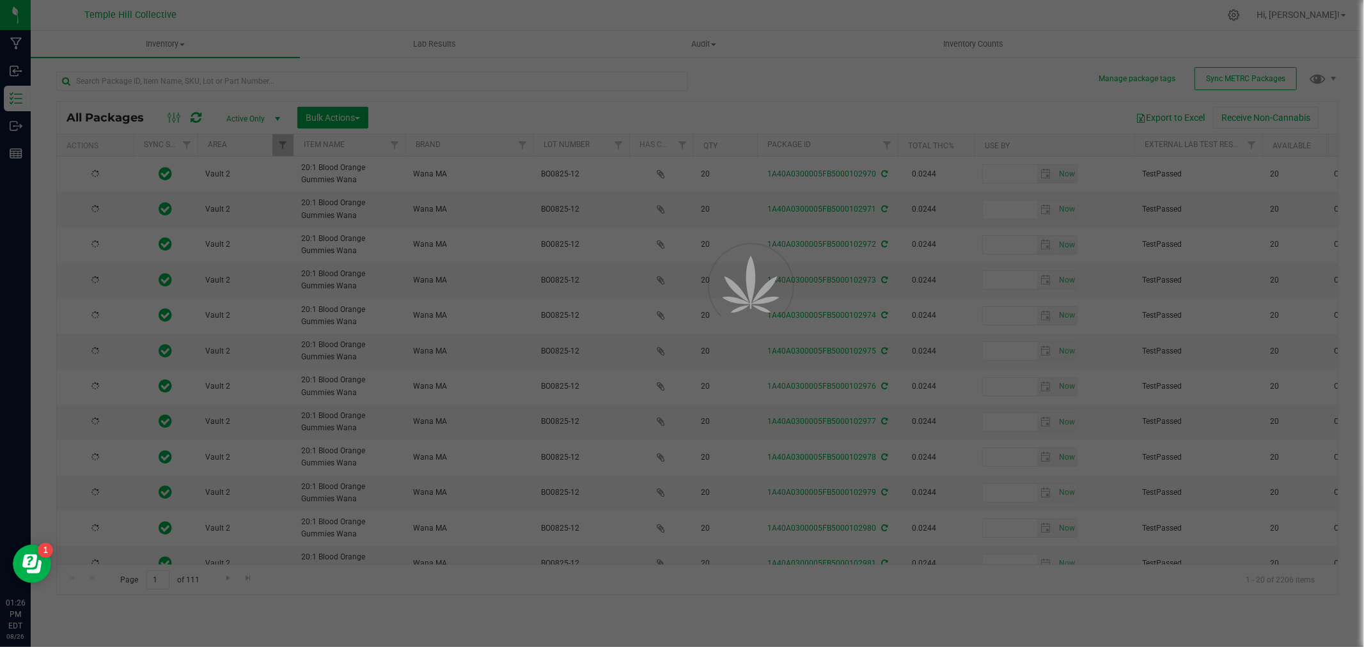
type input "[DATE]"
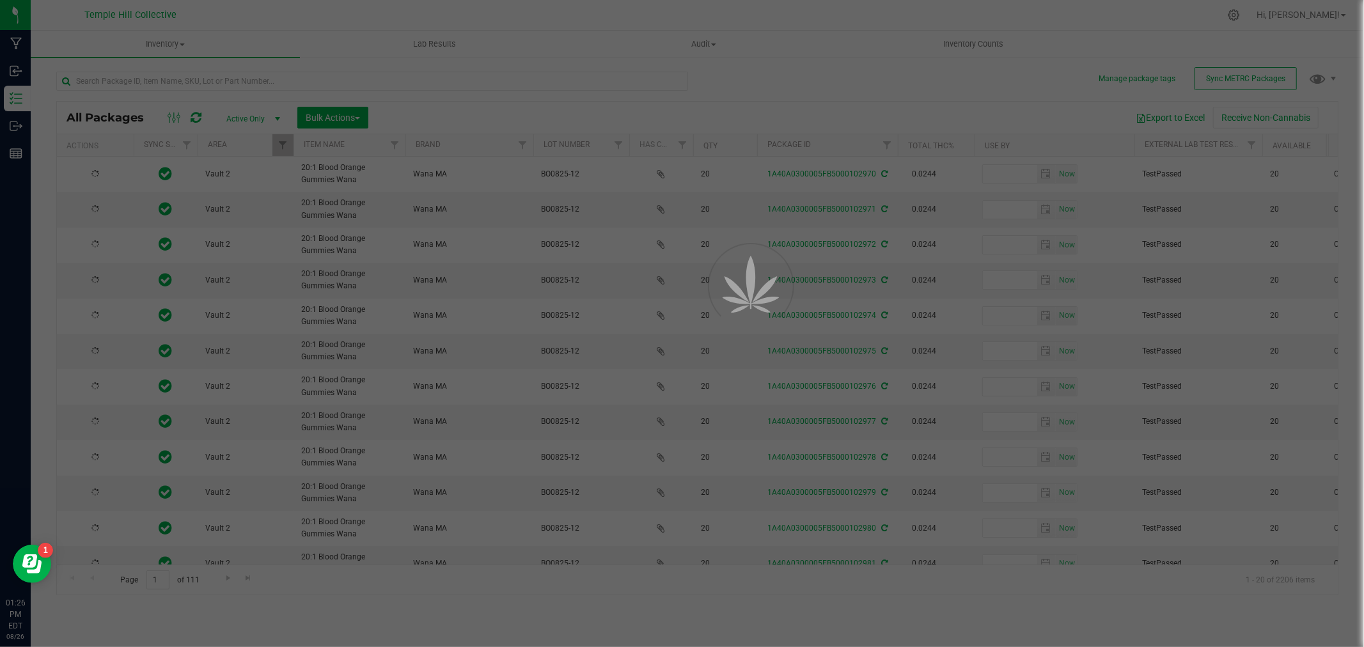
type input "[DATE]"
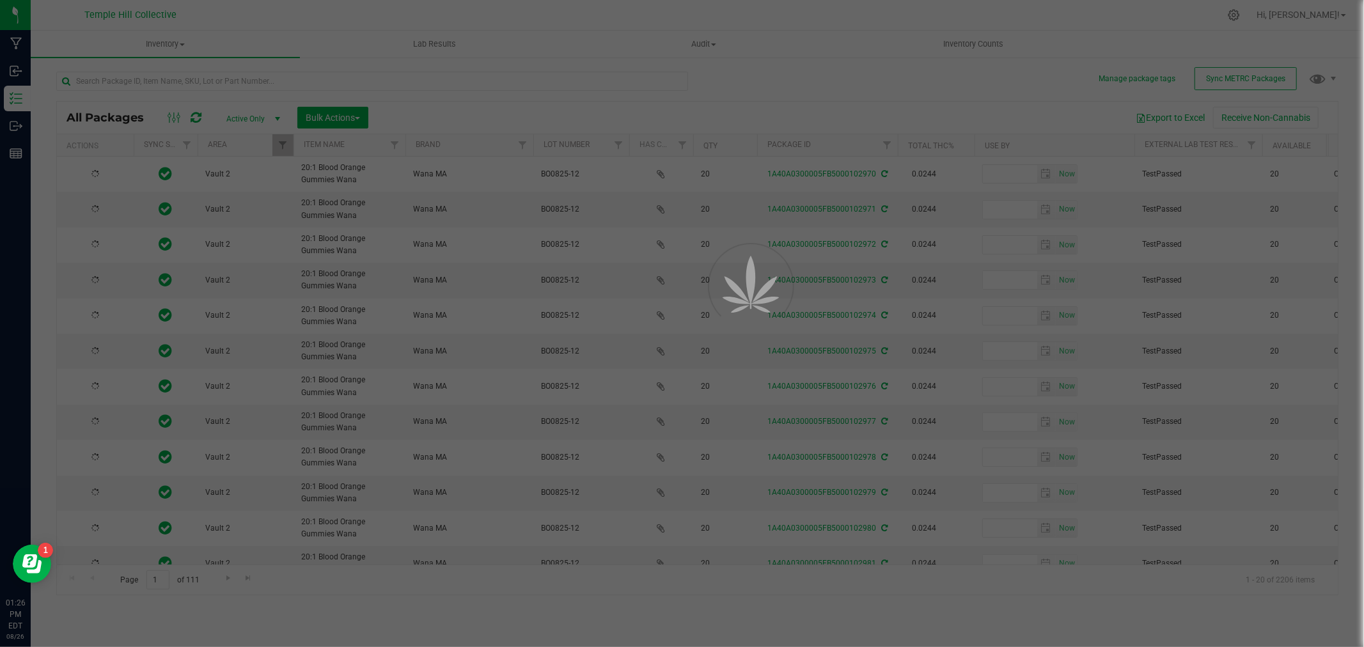
type input "[DATE]"
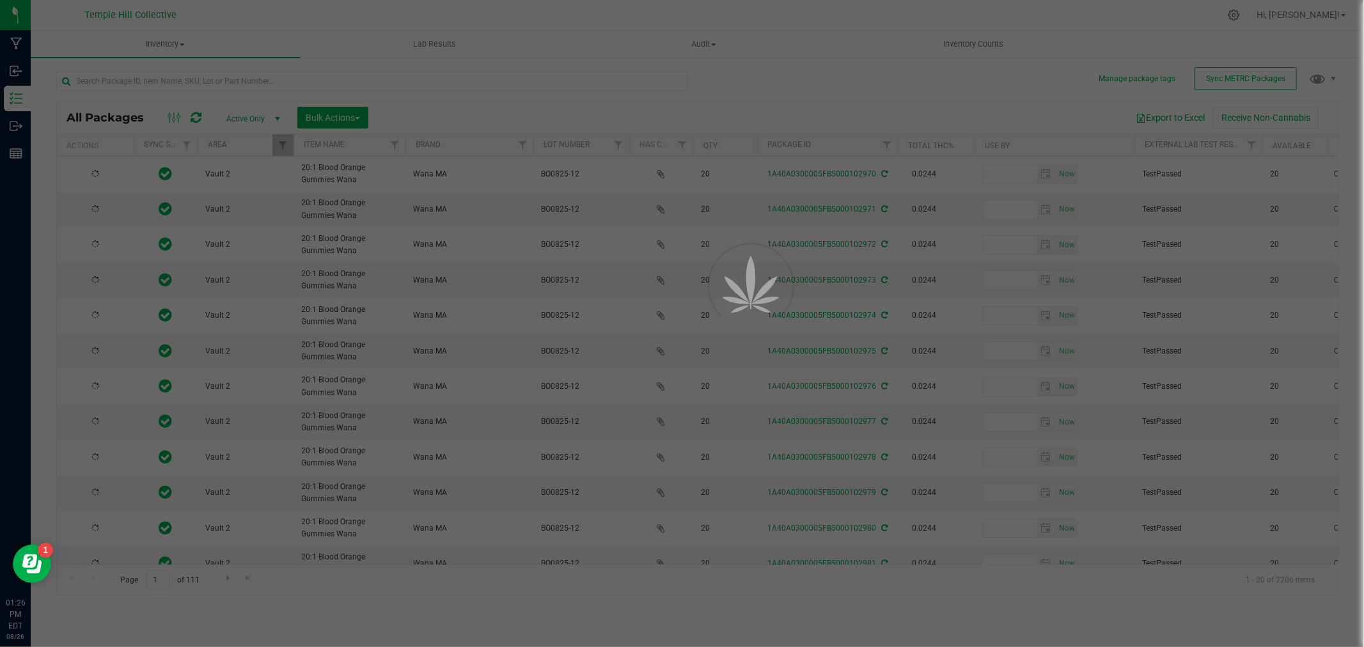
type input "[DATE]"
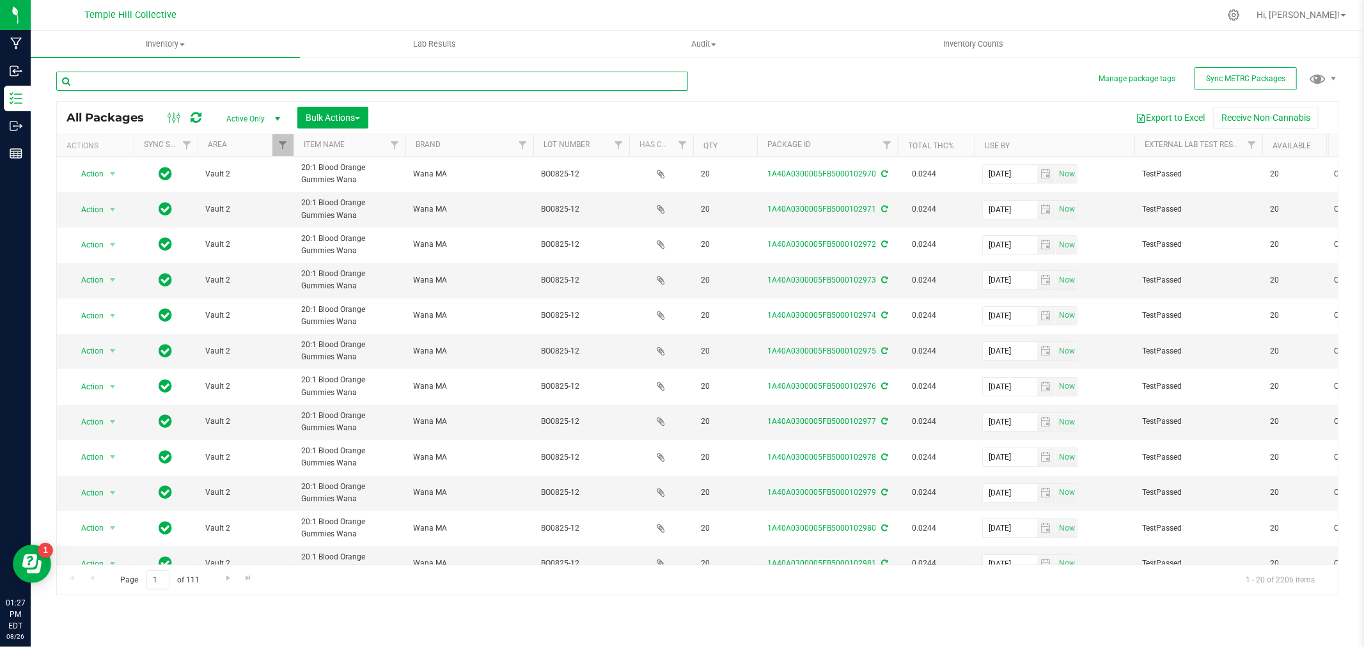
click at [138, 77] on input "text" at bounding box center [372, 81] width 632 height 19
paste input "TR0625-11"
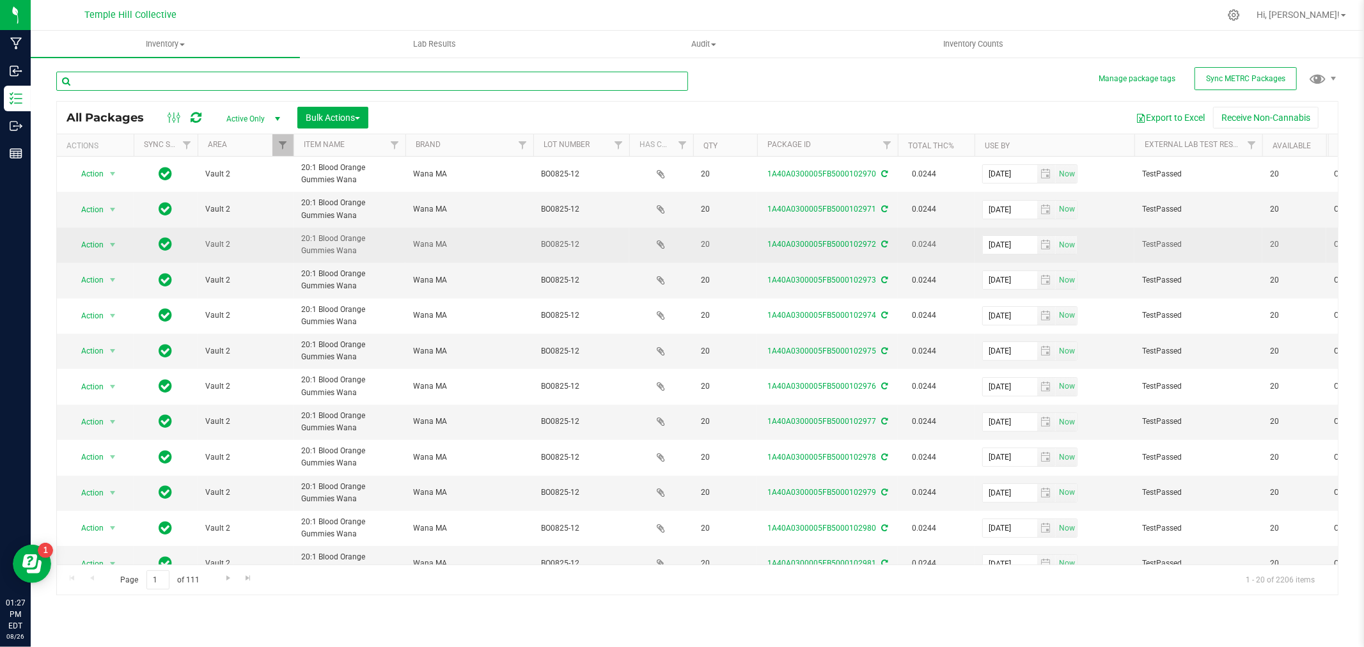
type input "TR0625-11"
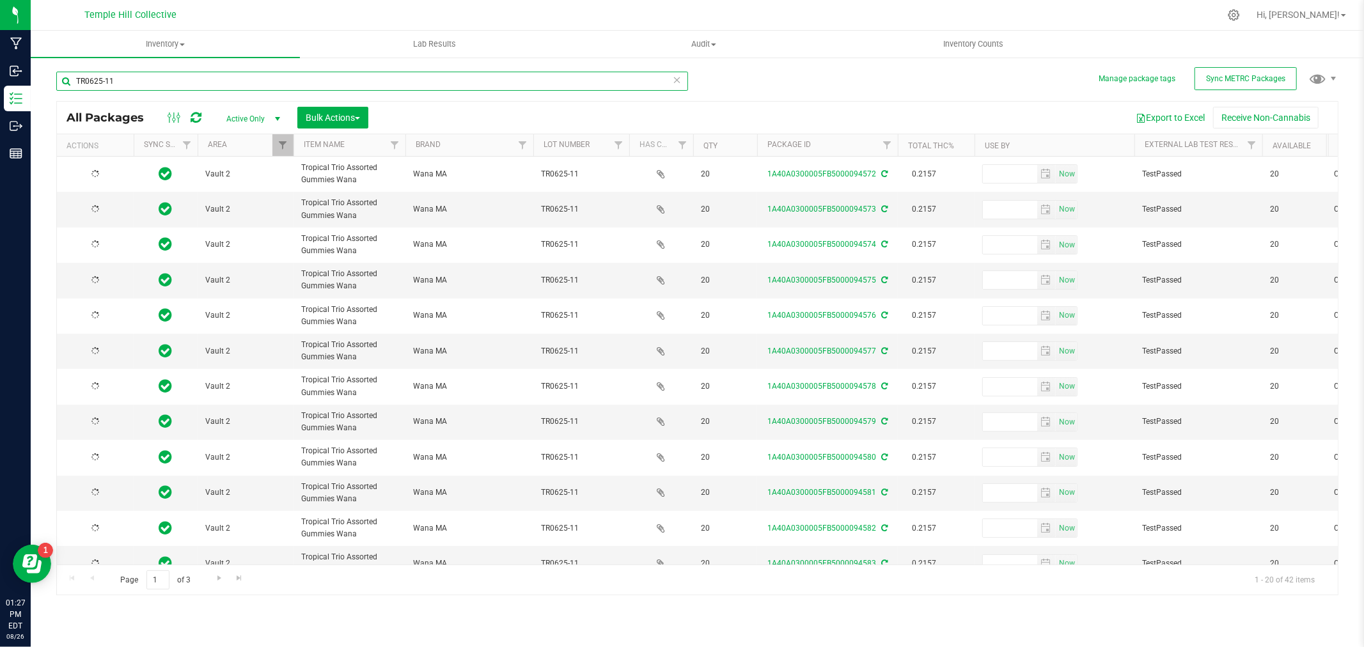
type input "[DATE]"
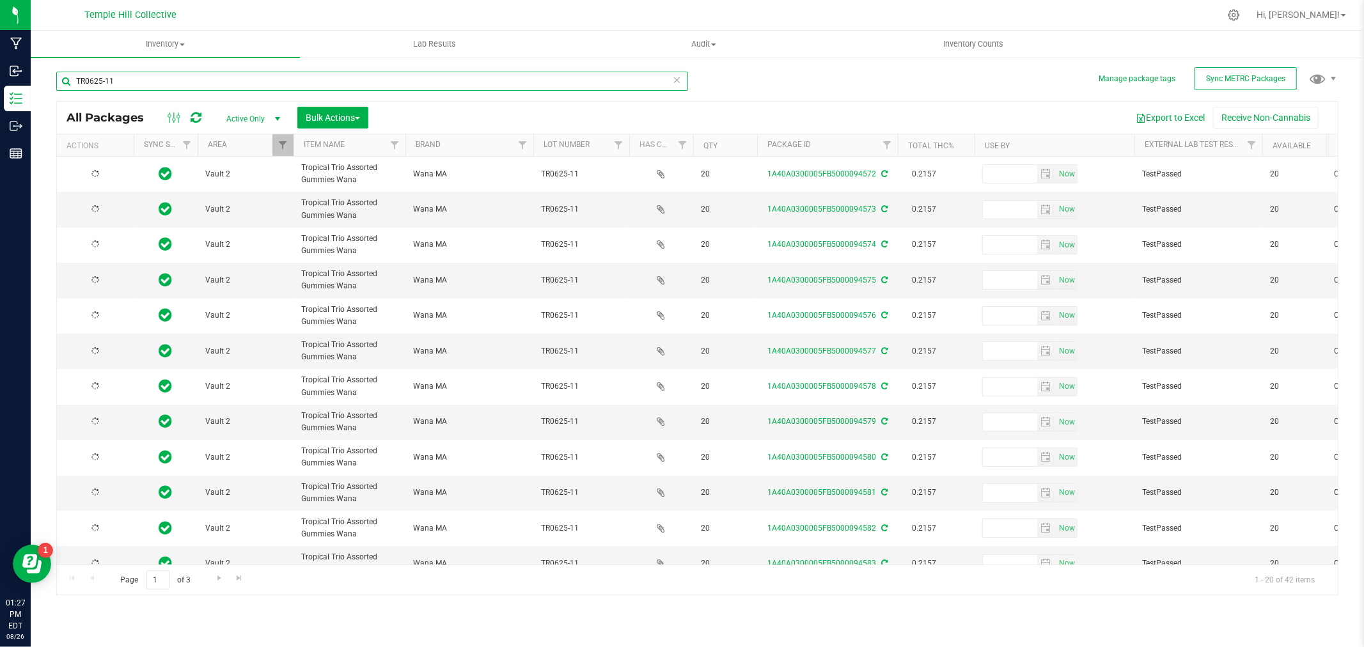
type input "[DATE]"
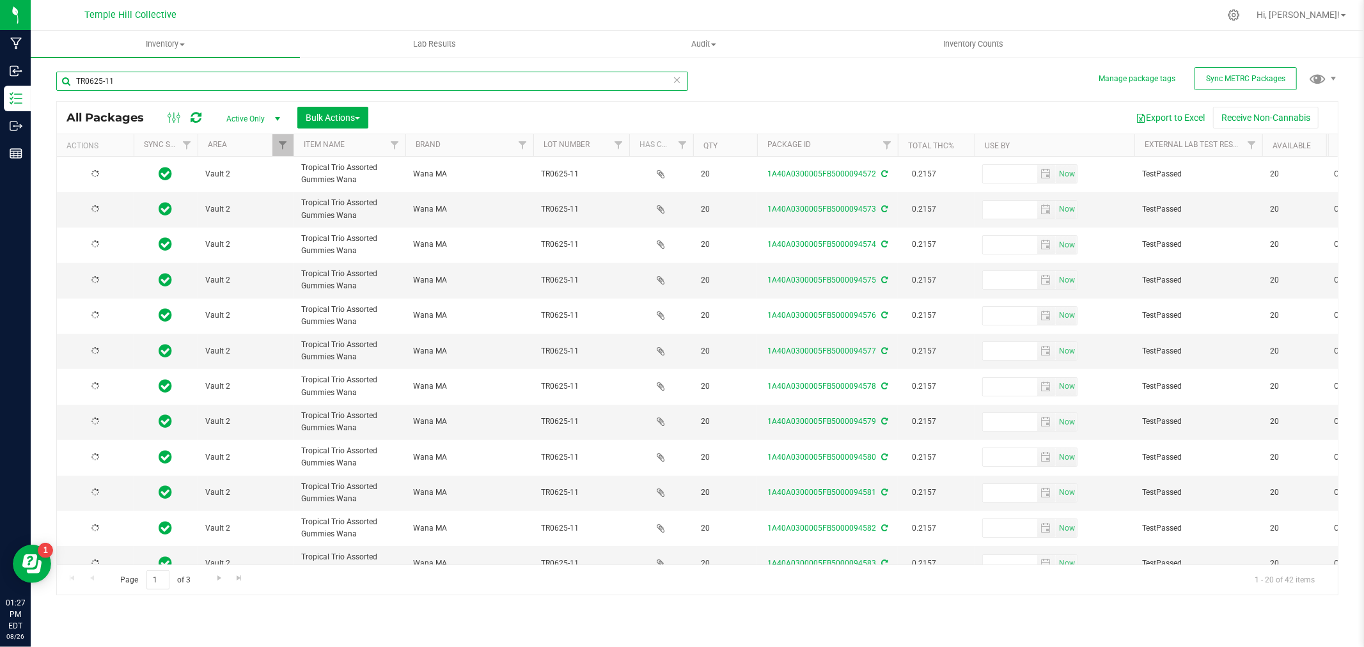
type input "[DATE]"
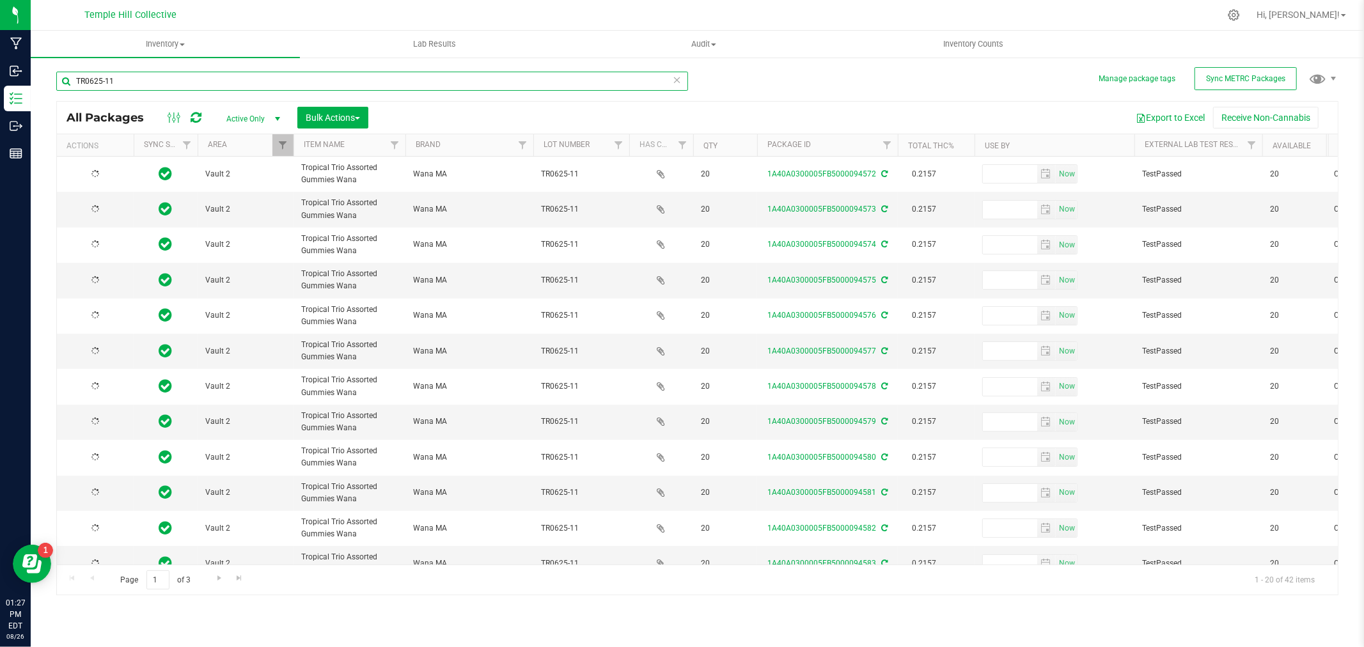
type input "[DATE]"
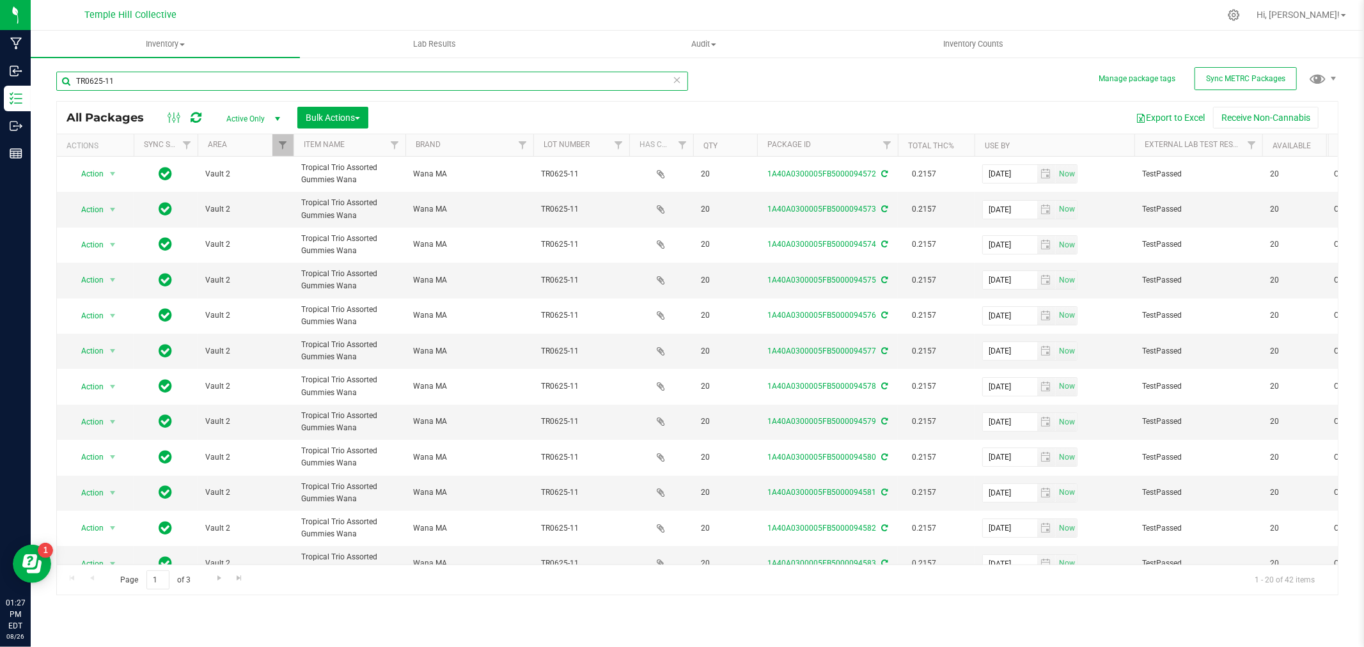
type input "TR0625-11"
click at [673, 78] on icon at bounding box center [677, 79] width 9 height 15
click at [279, 139] on link "Filter" at bounding box center [282, 145] width 21 height 22
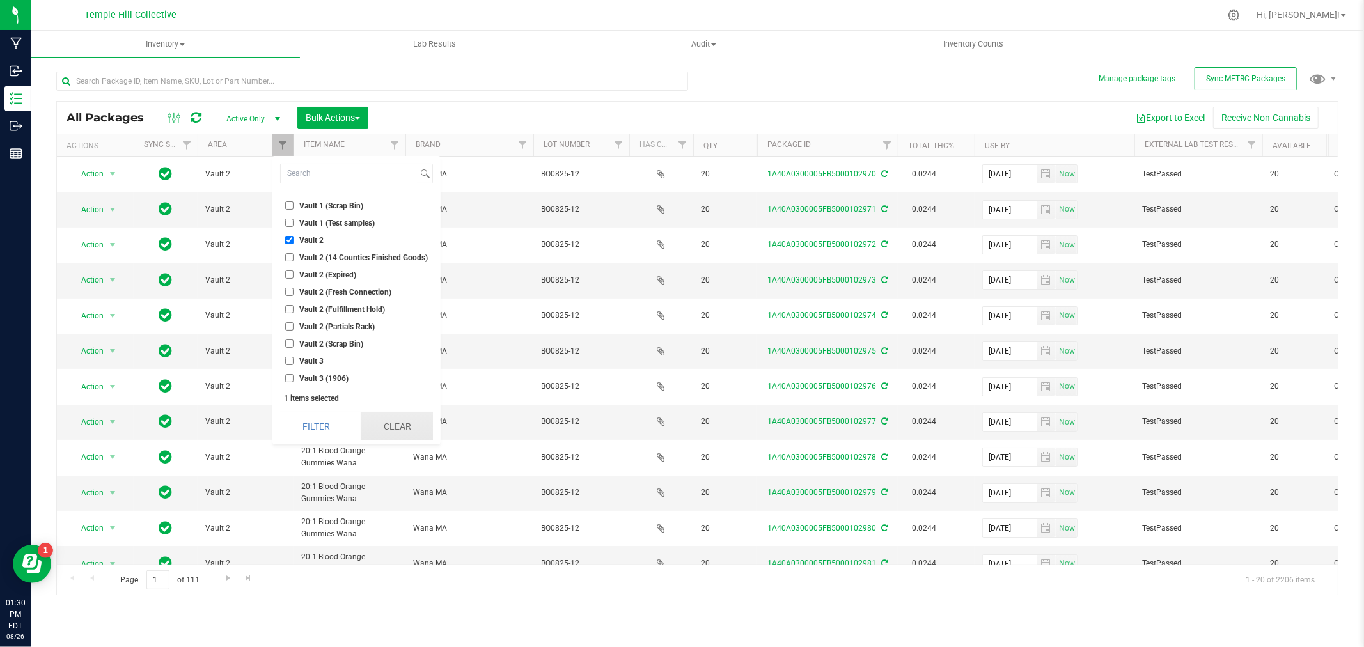
click at [400, 433] on button "Clear" at bounding box center [397, 427] width 72 height 28
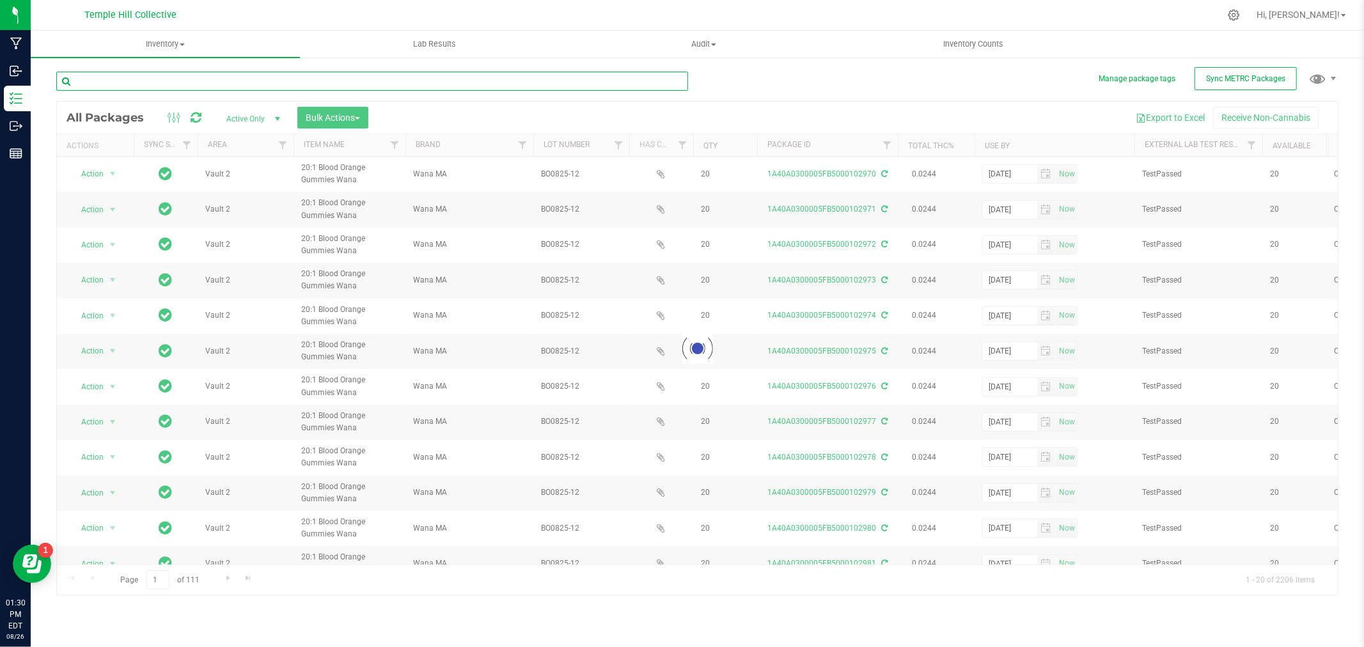
click at [460, 79] on input "text" at bounding box center [372, 81] width 632 height 19
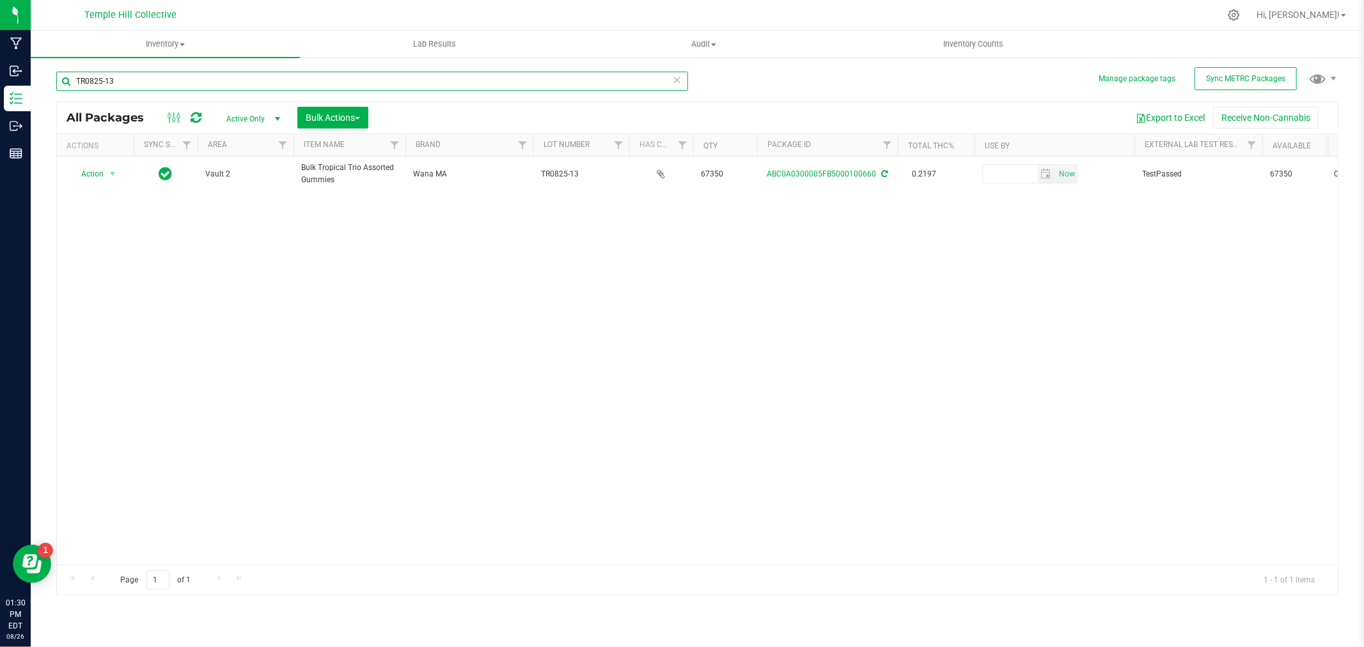
type input "TR0825-13"
click at [679, 80] on icon at bounding box center [677, 79] width 9 height 15
click at [466, 83] on input "text" at bounding box center [372, 81] width 632 height 19
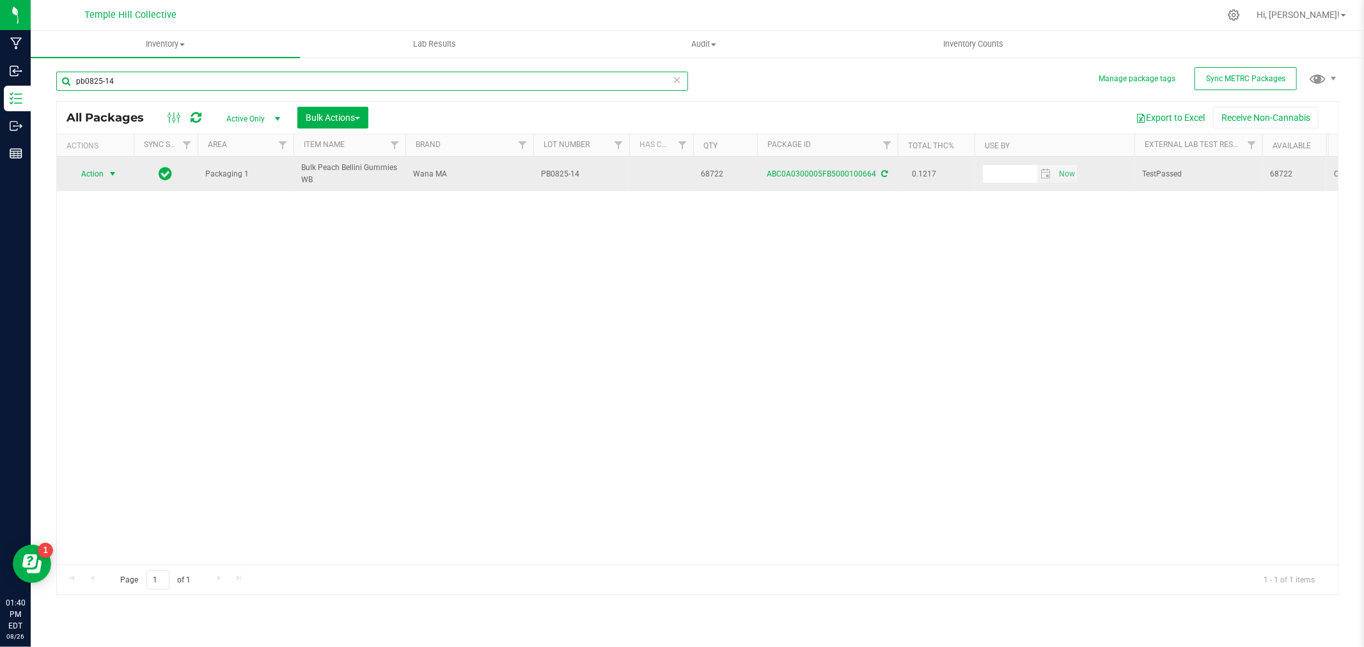
type input "pb0825-14"
click at [101, 175] on span "Action" at bounding box center [87, 174] width 35 height 18
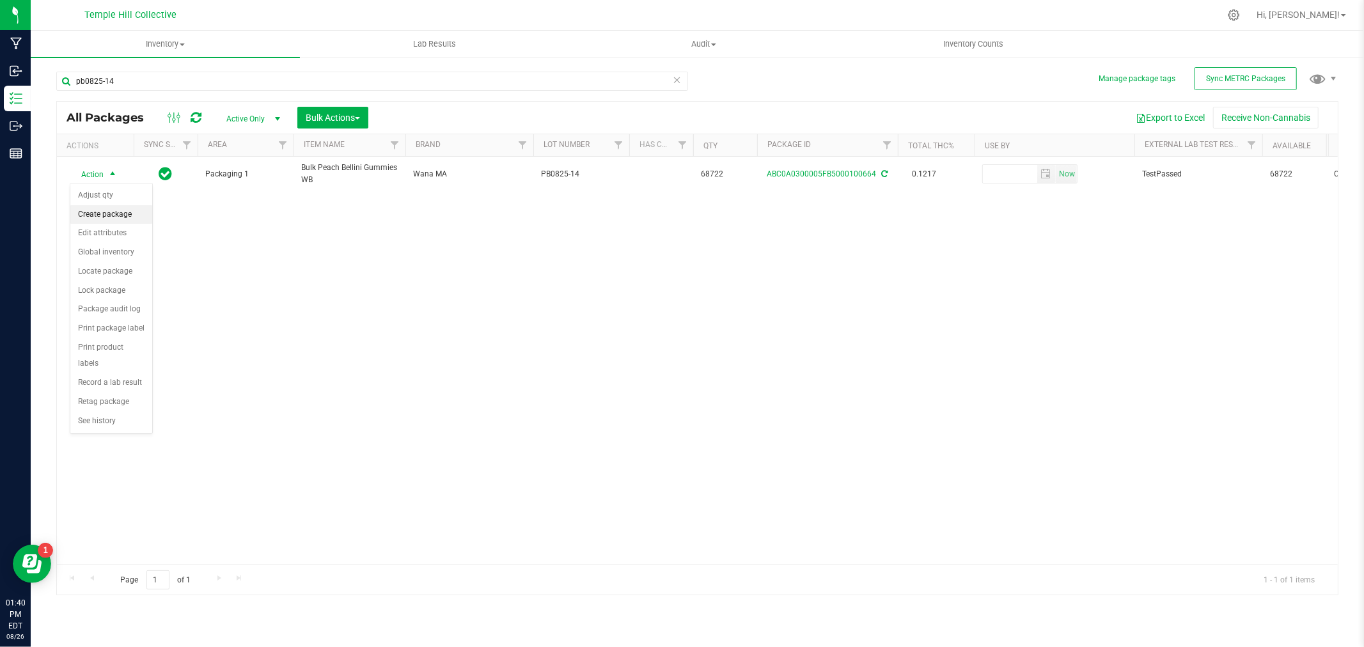
click at [114, 210] on li "Create package" at bounding box center [111, 214] width 82 height 19
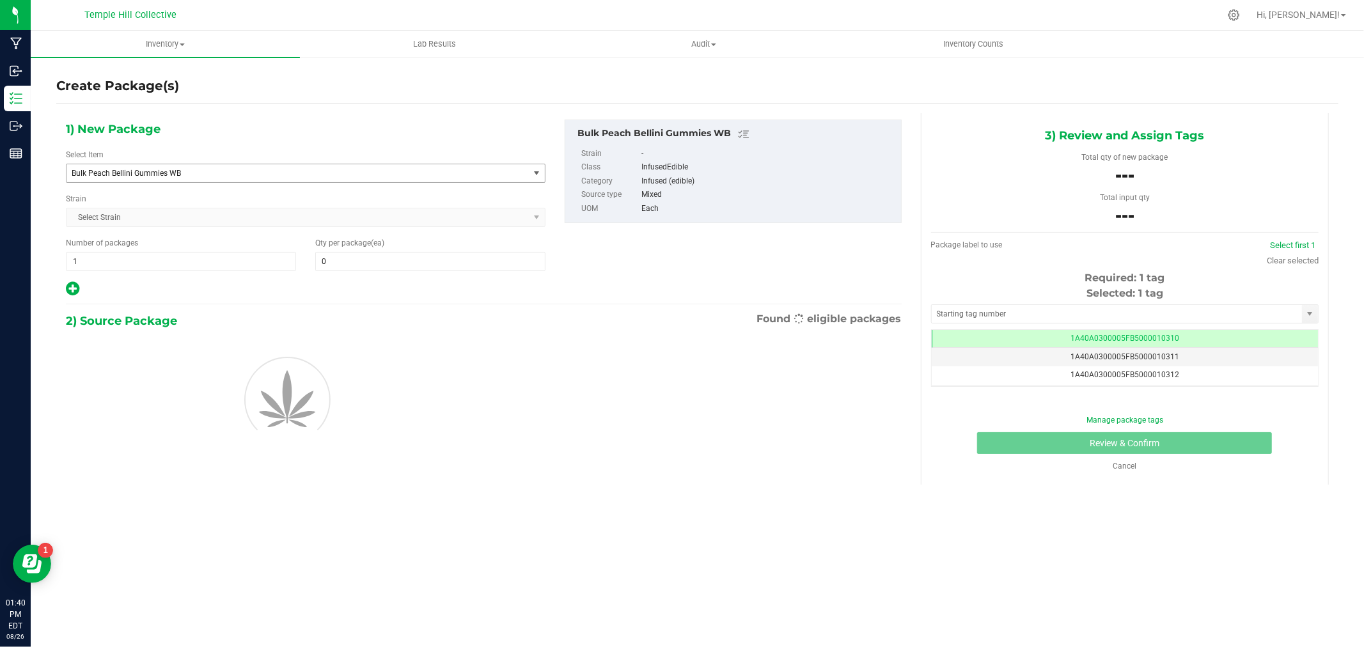
click at [135, 177] on span "Bulk Peach Bellini Gummies WB" at bounding box center [289, 173] width 434 height 9
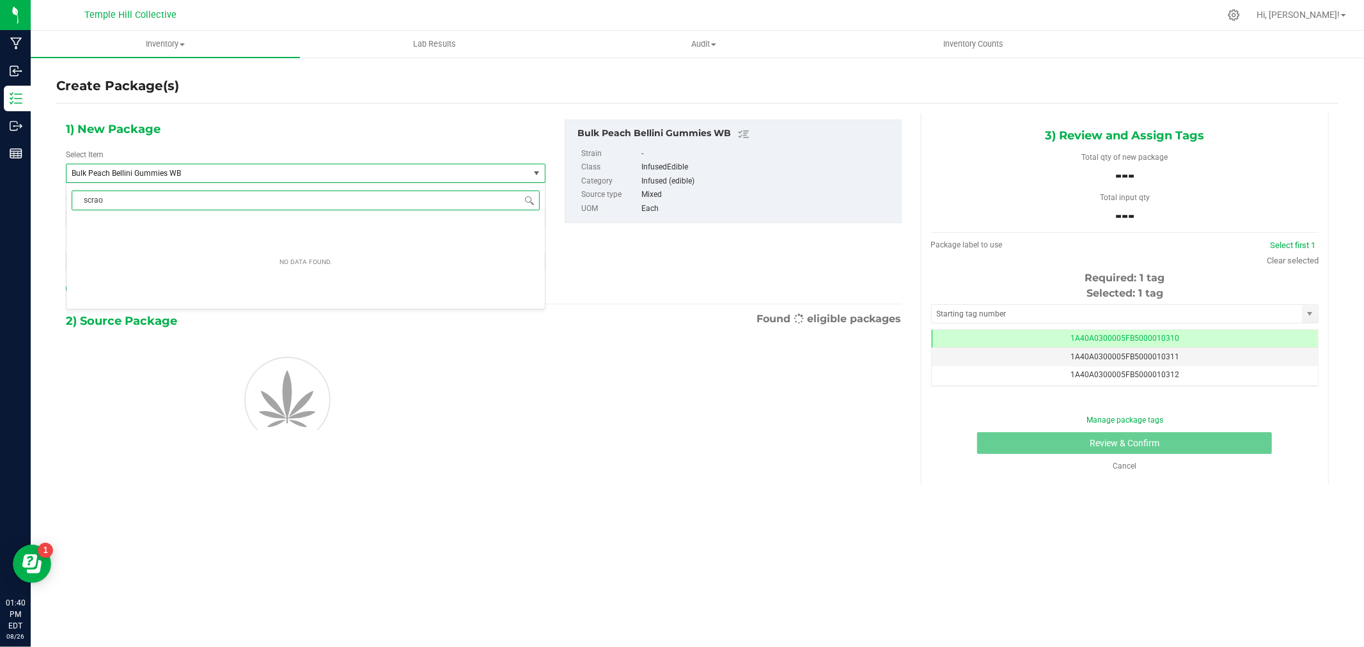
type input "scra"
click at [116, 225] on span "Gummy Scrap" at bounding box center [98, 225] width 49 height 9
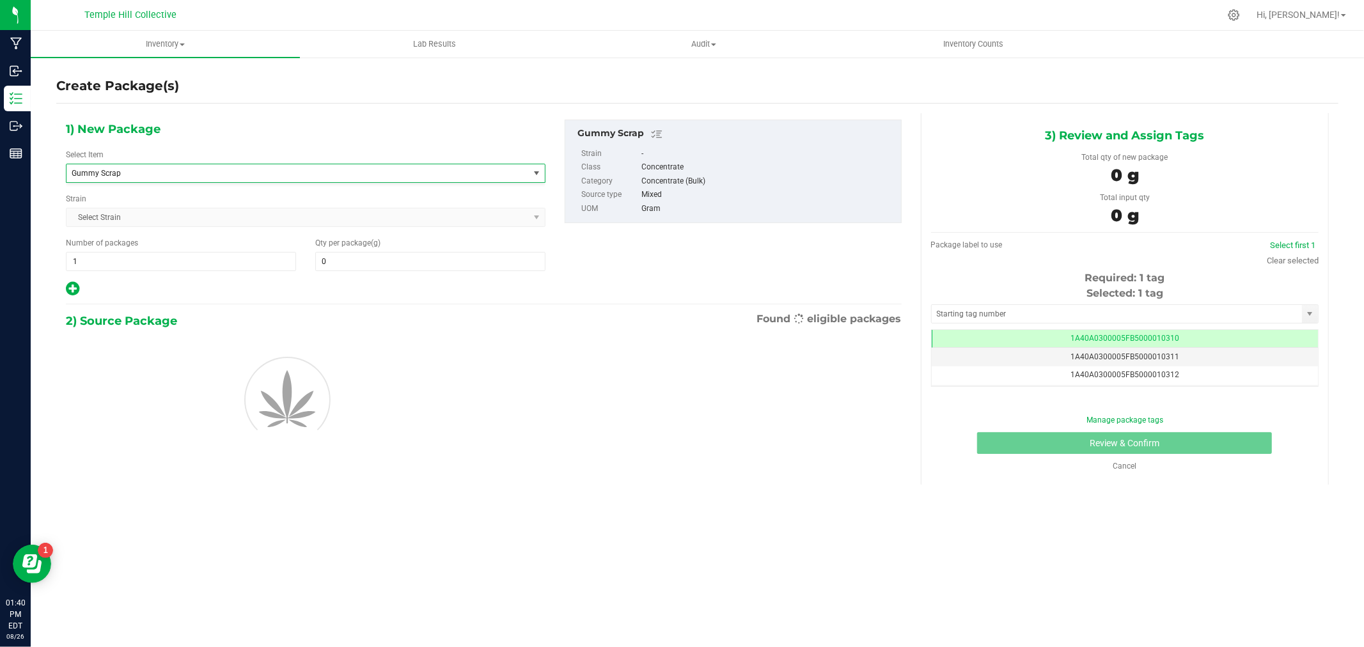
type input "0.0000"
click at [413, 265] on span at bounding box center [430, 261] width 230 height 19
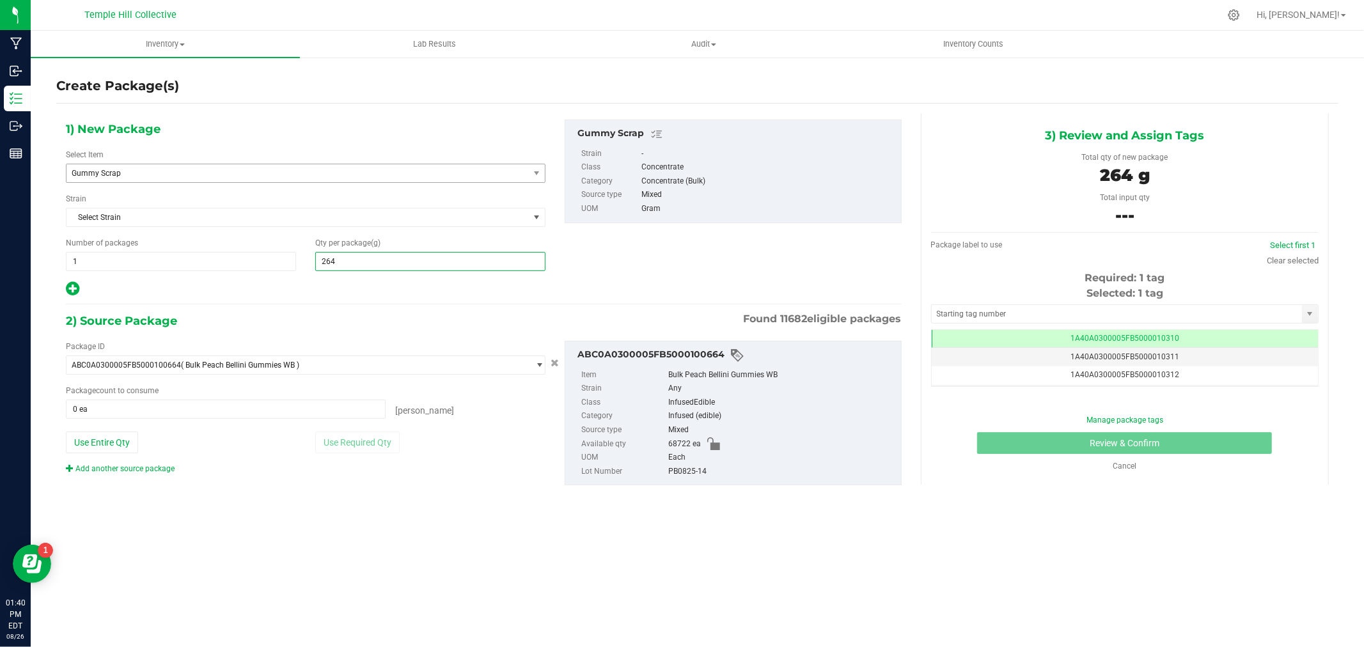
type input "2640"
type input "2,640.0000"
click at [129, 414] on span at bounding box center [226, 409] width 320 height 19
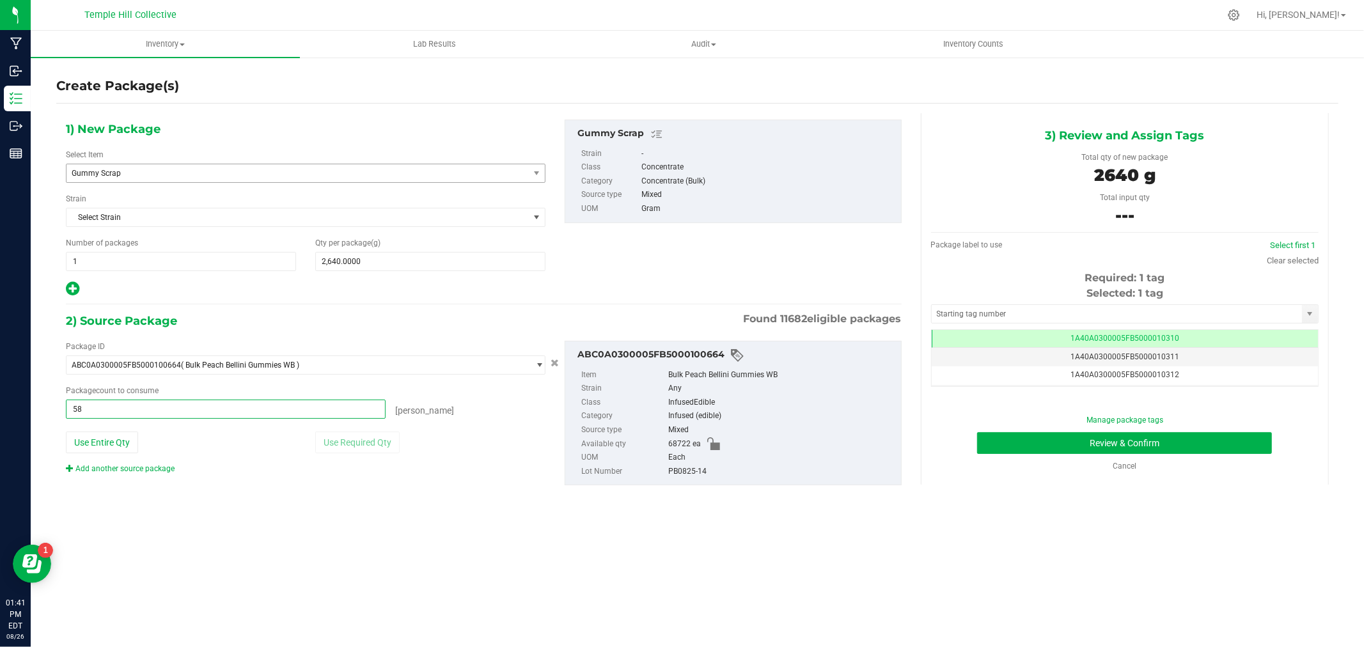
type input "587"
type input "587 ea"
drag, startPoint x: 714, startPoint y: 474, endPoint x: 606, endPoint y: 474, distance: 108.7
click at [606, 474] on li "Lot Number PB0825-14" at bounding box center [737, 472] width 313 height 14
drag, startPoint x: 693, startPoint y: 474, endPoint x: 851, endPoint y: 425, distance: 165.9
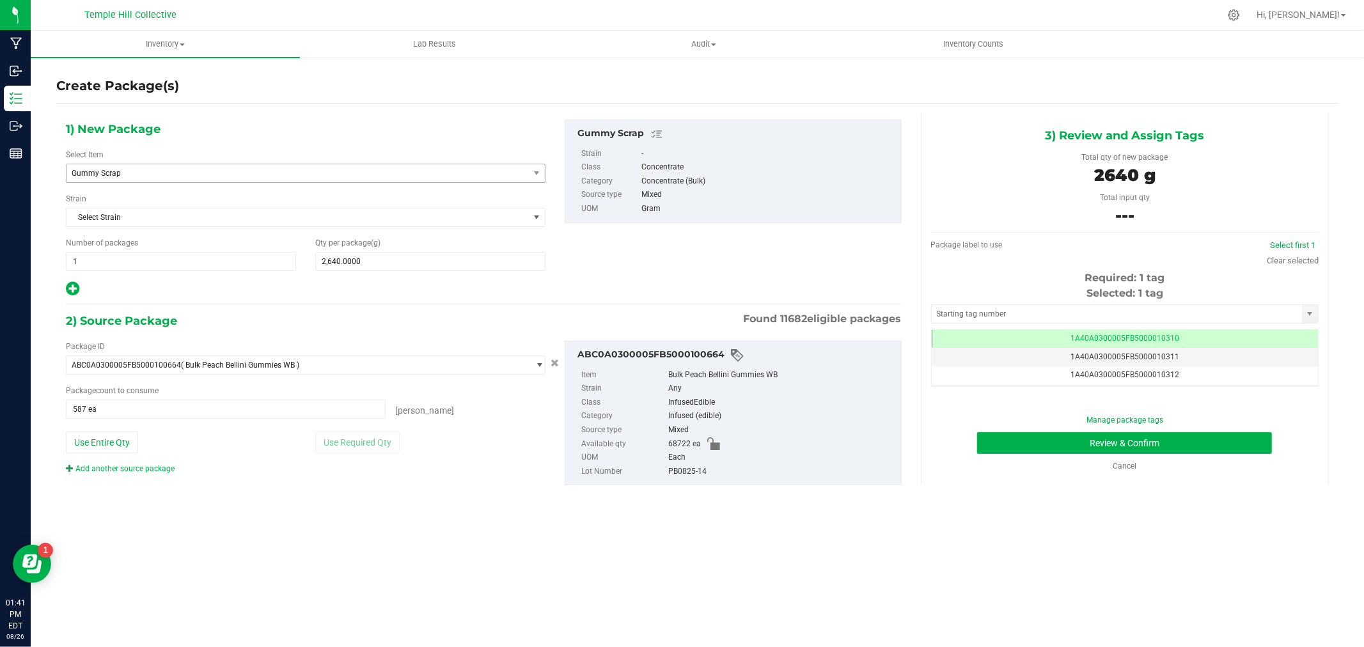
click at [851, 425] on div "Mixed" at bounding box center [781, 430] width 226 height 14
drag, startPoint x: 709, startPoint y: 476, endPoint x: 668, endPoint y: 476, distance: 40.9
click at [668, 476] on div "PB0825-14" at bounding box center [781, 472] width 226 height 14
copy div "PB0825-14"
click at [975, 311] on input "text" at bounding box center [1117, 314] width 370 height 18
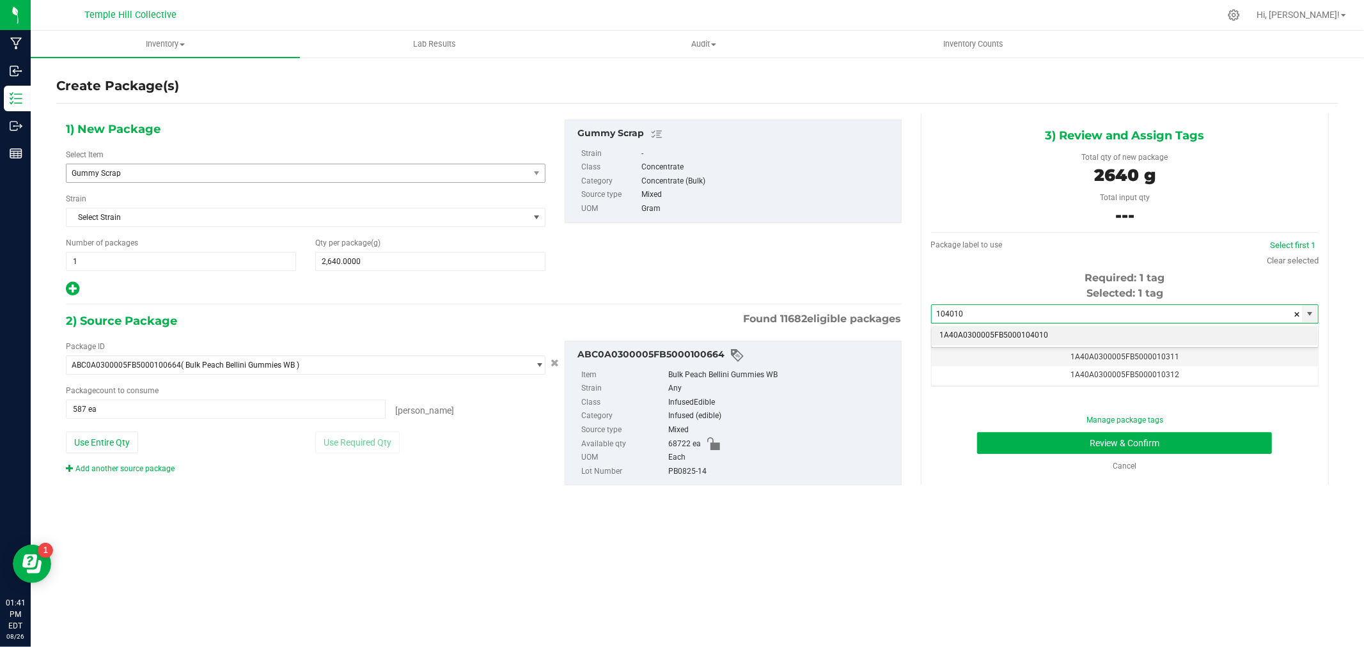
click at [963, 336] on li "1A40A0300005FB5000104010" at bounding box center [1125, 335] width 386 height 19
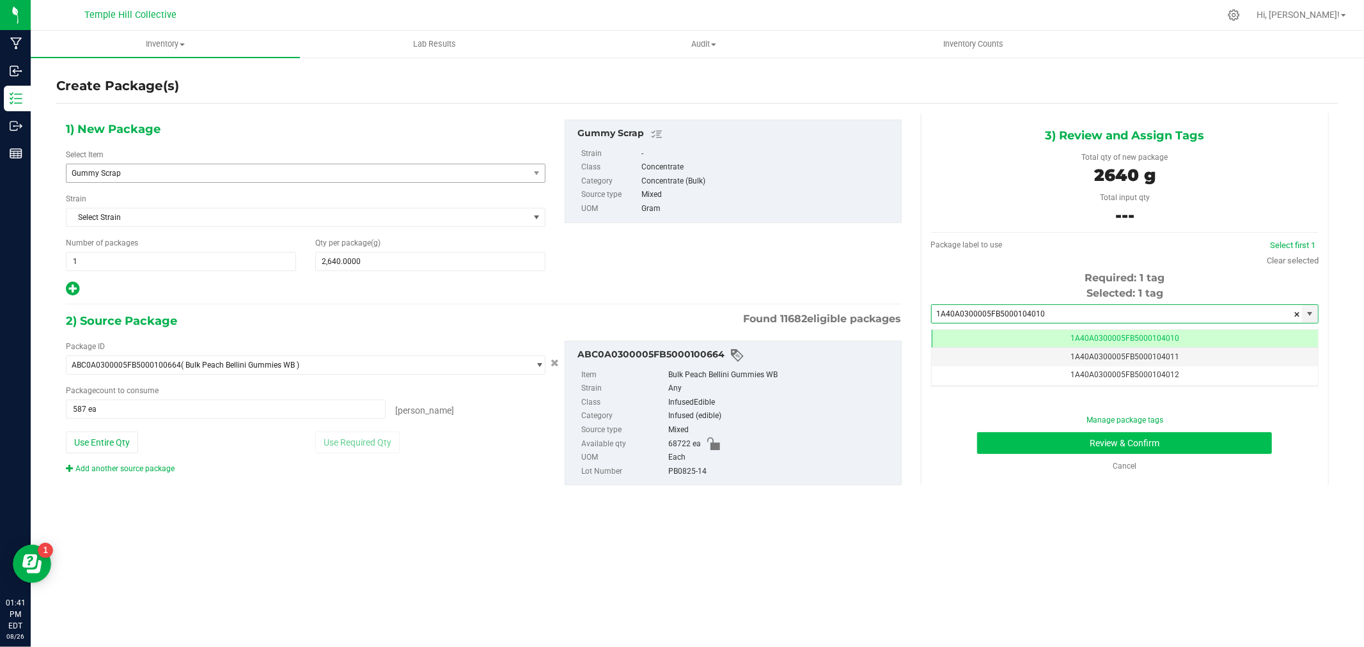
type input "1A40A0300005FB5000104010"
click at [1073, 444] on button "Review & Confirm" at bounding box center [1124, 443] width 295 height 22
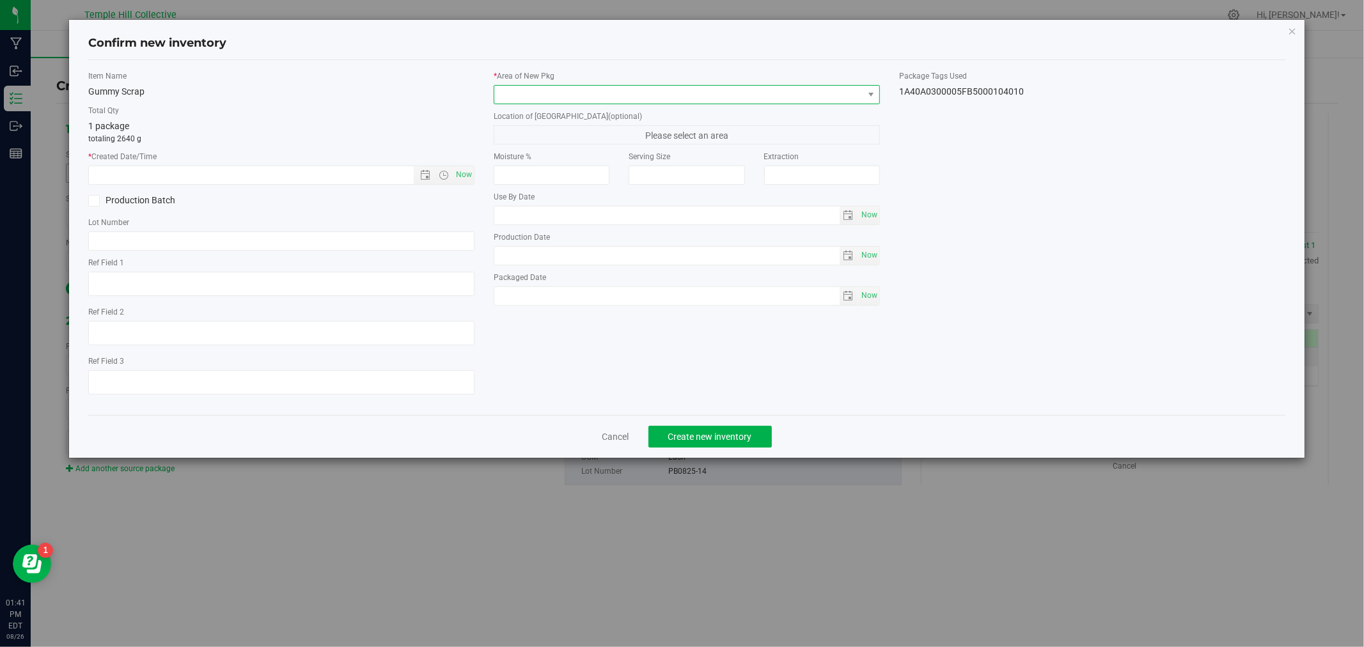
click at [624, 98] on span at bounding box center [678, 95] width 369 height 18
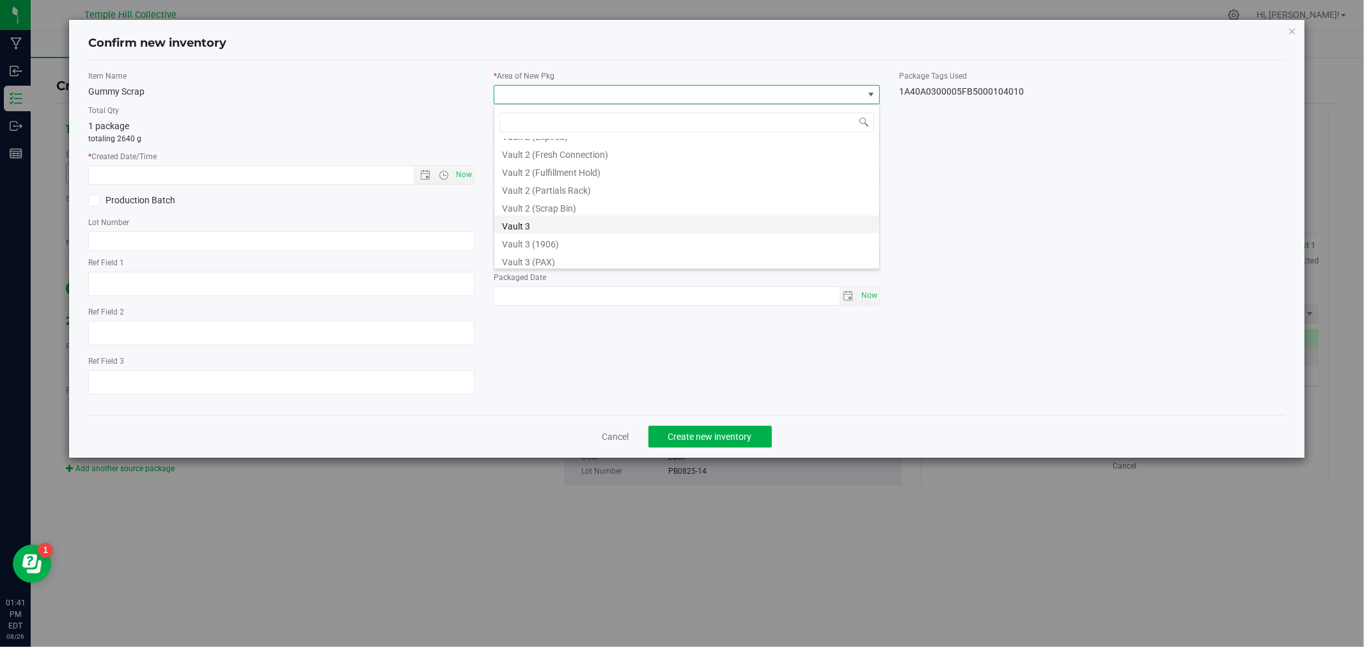
scroll to position [497, 0]
click at [586, 205] on li "Vault 2 (Scrap Bin)" at bounding box center [686, 206] width 385 height 18
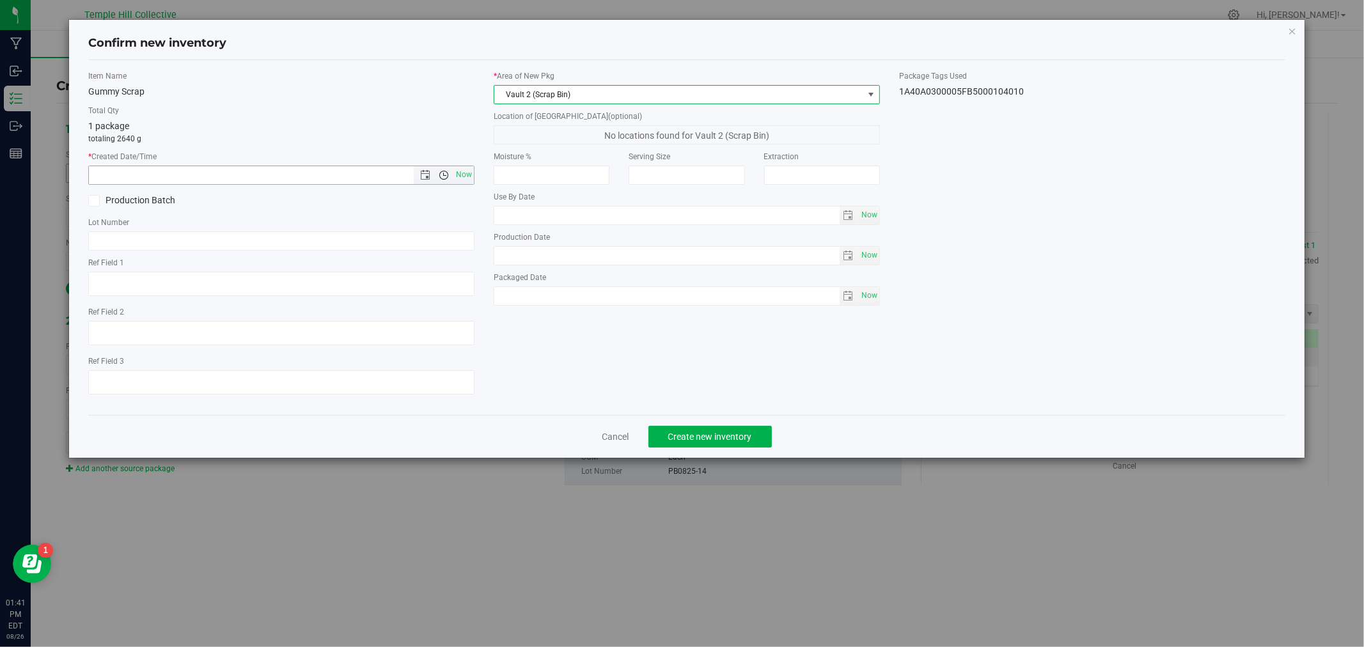
click at [446, 174] on span "Open the time view" at bounding box center [444, 175] width 10 height 10
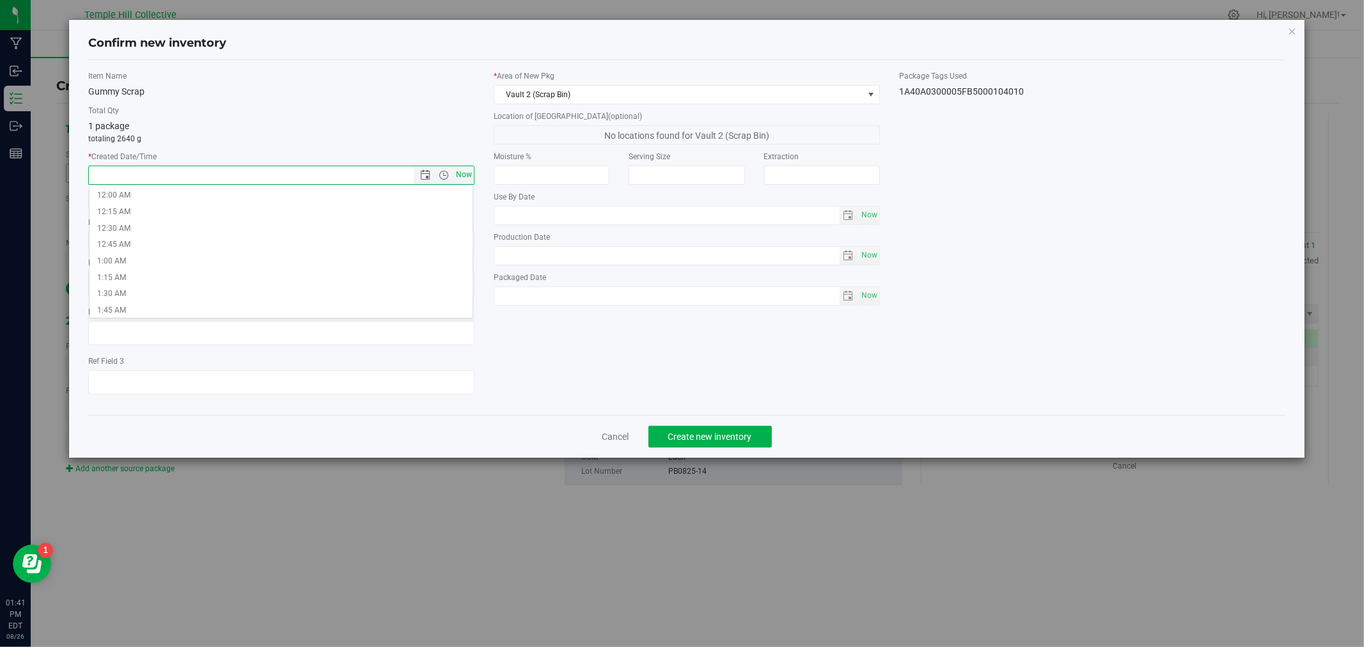
click at [468, 173] on span "Now" at bounding box center [464, 175] width 22 height 19
type input "[DATE] 1:41 PM"
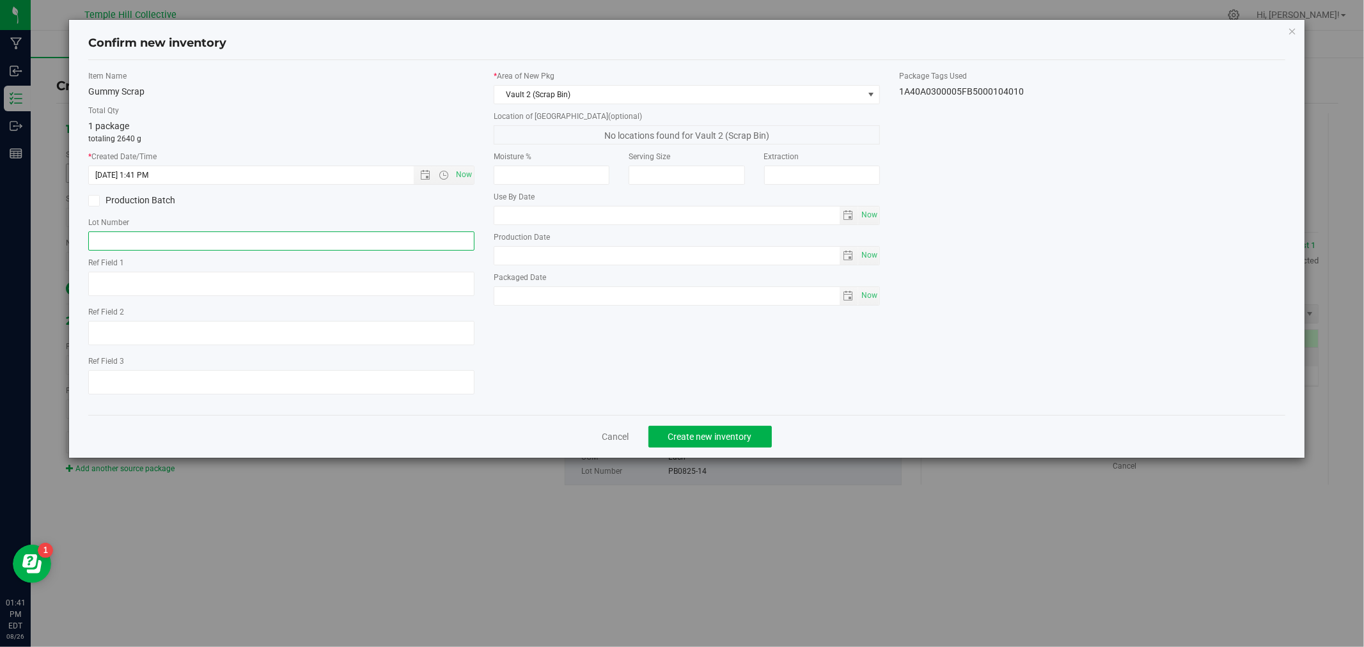
paste input "PB0825-14"
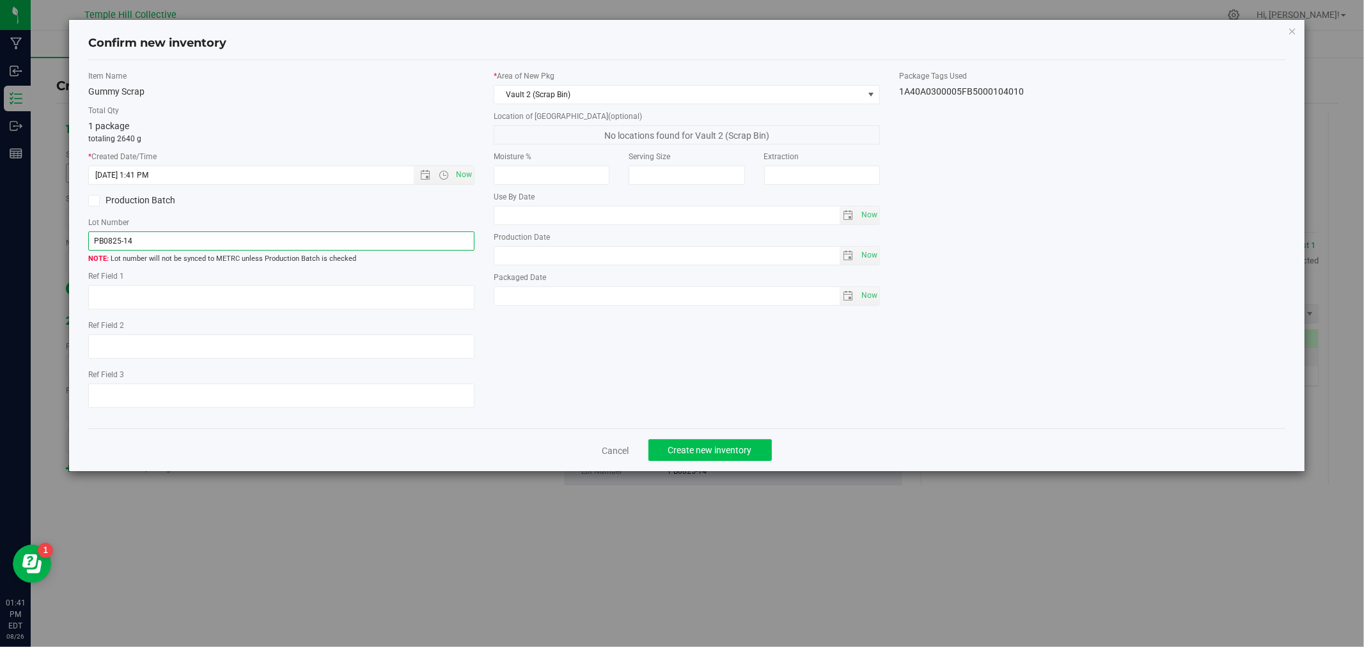
type input "PB0825-14"
drag, startPoint x: 716, startPoint y: 449, endPoint x: 707, endPoint y: 439, distance: 14.0
click at [717, 449] on span "Create new inventory" at bounding box center [710, 450] width 84 height 10
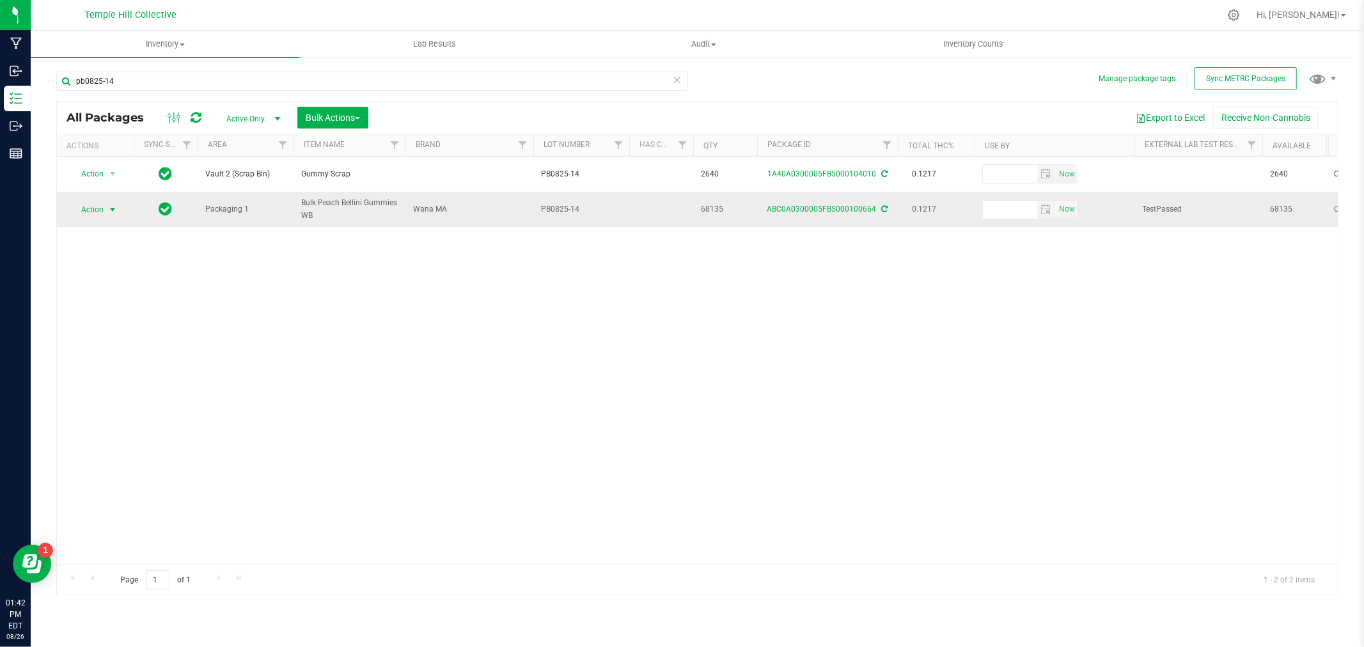
click at [97, 208] on span "Action" at bounding box center [87, 210] width 35 height 18
click at [106, 305] on li "Locate package" at bounding box center [111, 301] width 82 height 19
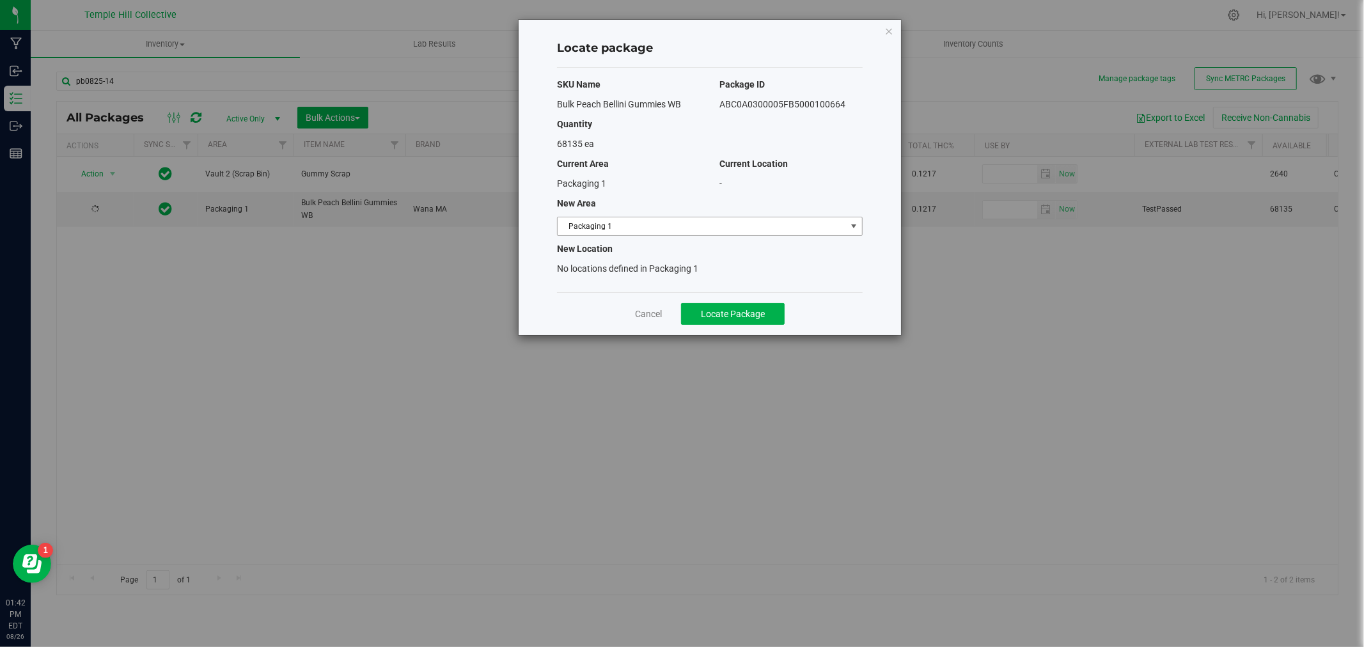
click at [666, 228] on span "Packaging 1" at bounding box center [702, 226] width 288 height 18
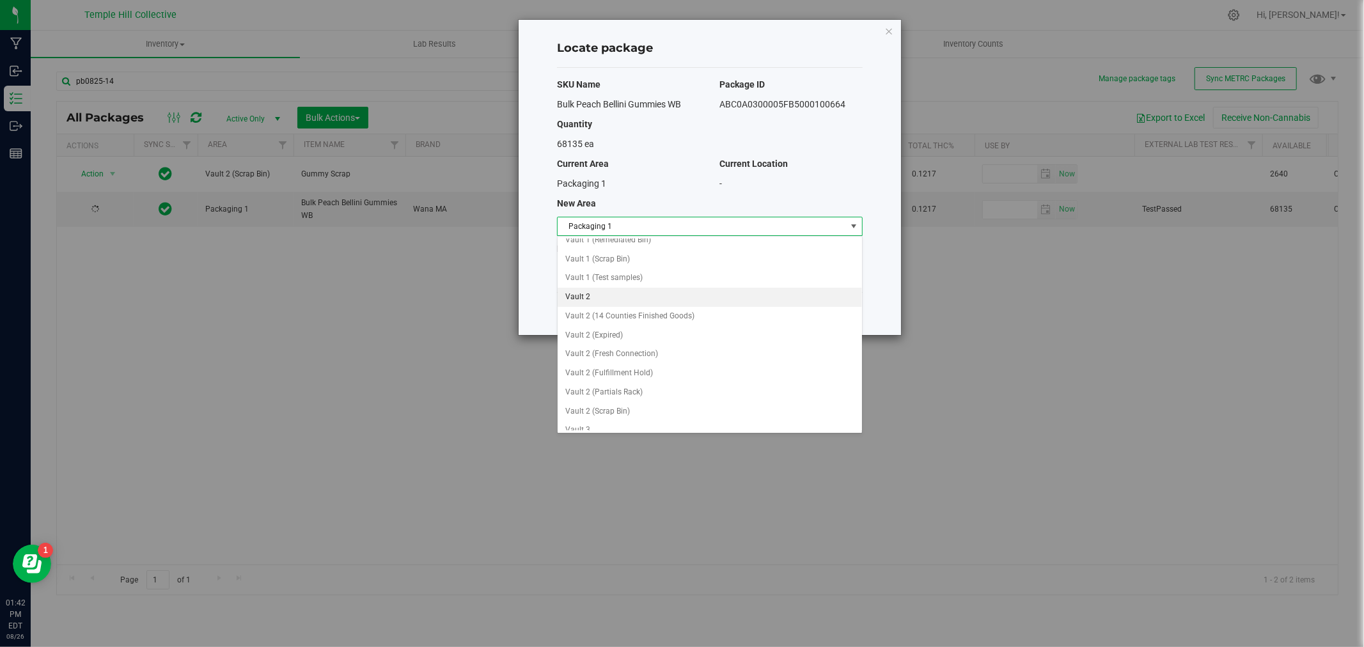
click at [578, 299] on li "Vault 2" at bounding box center [710, 297] width 304 height 19
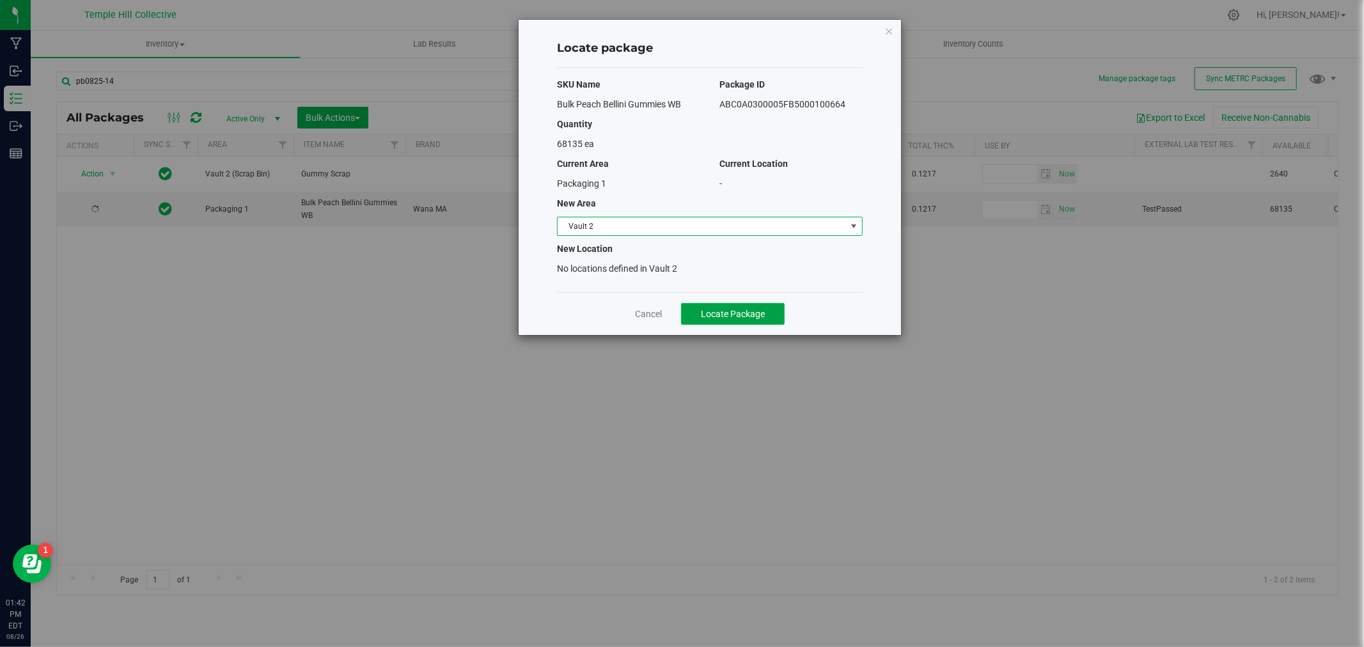
click at [763, 311] on span "Locate Package" at bounding box center [733, 314] width 64 height 10
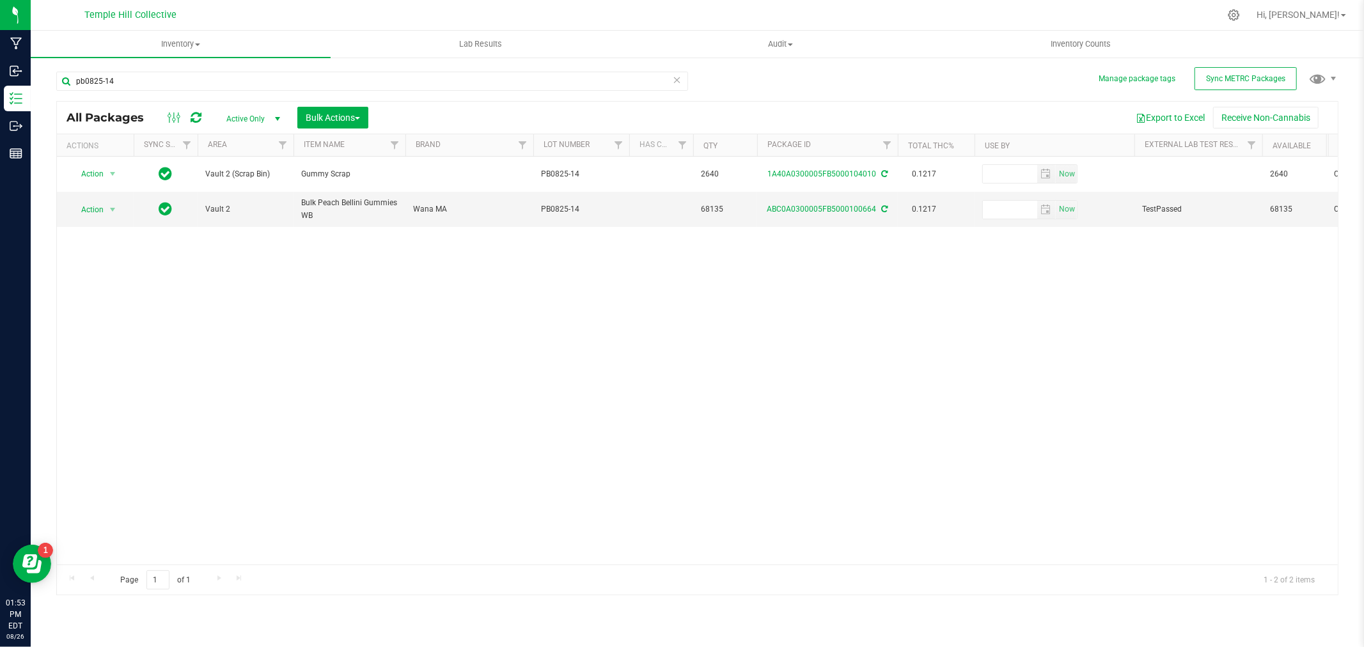
click at [675, 81] on icon at bounding box center [677, 79] width 9 height 15
